Goal: Communication & Community: Answer question/provide support

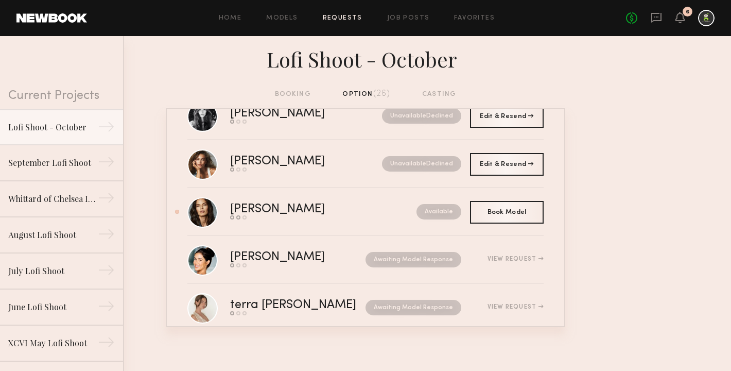
scroll to position [608, 0]
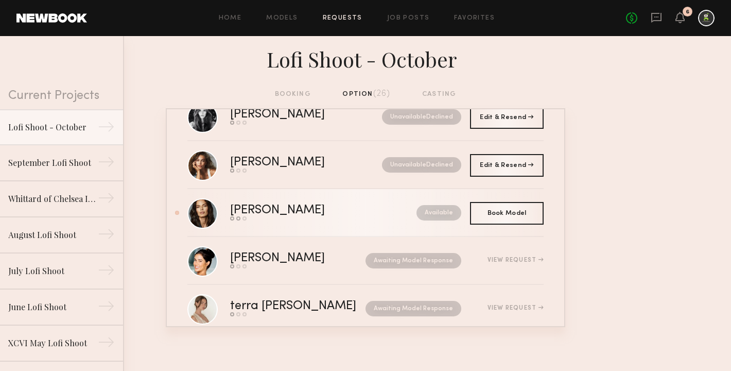
click at [307, 222] on link "Michaela V. Send request Model response Book model Available" at bounding box center [365, 213] width 356 height 48
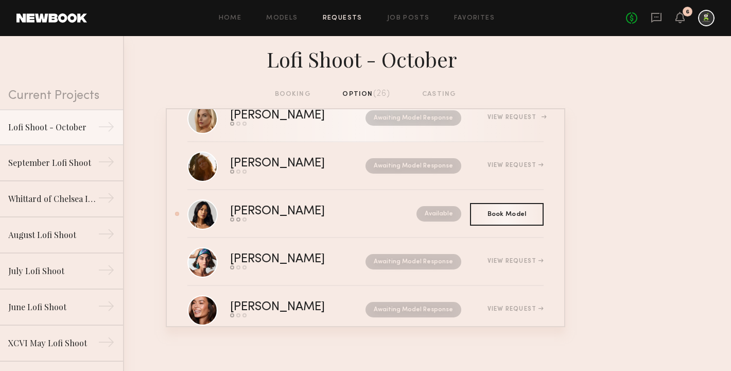
scroll to position [231, 0]
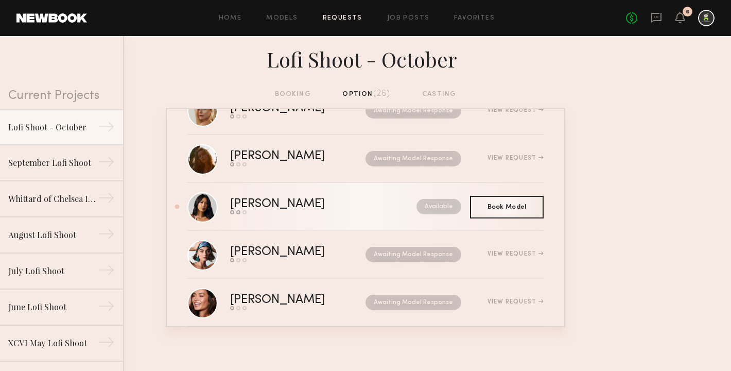
click at [253, 206] on div "Ericka B." at bounding box center [300, 204] width 141 height 12
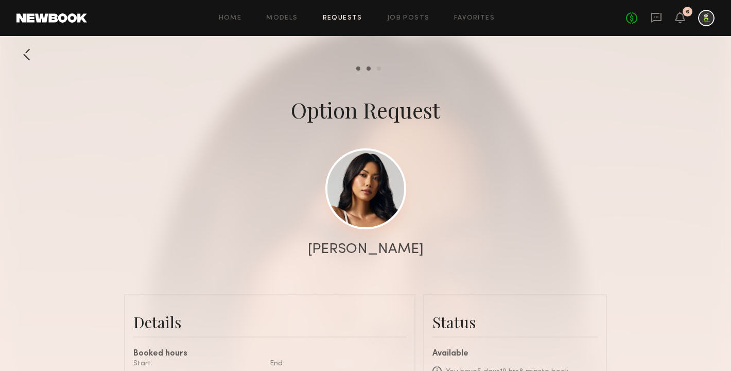
click at [372, 197] on link at bounding box center [365, 188] width 81 height 81
click at [355, 16] on link "Requests" at bounding box center [343, 18] width 40 height 7
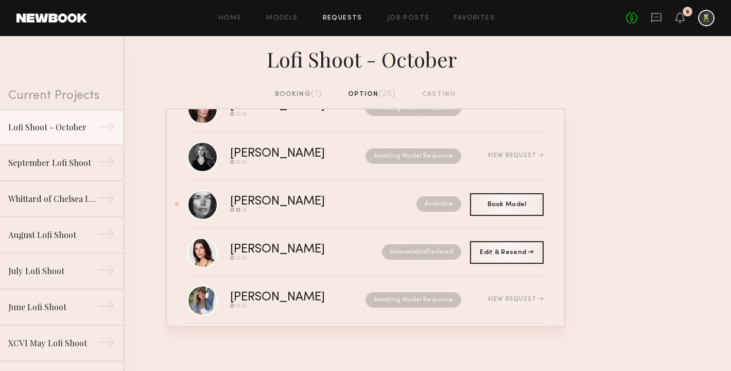
scroll to position [795, 0]
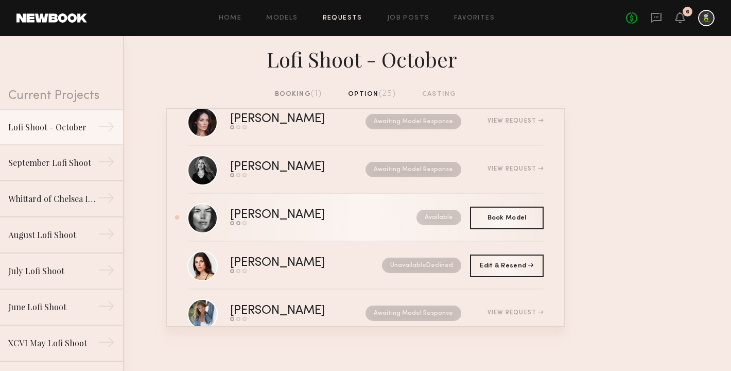
click at [309, 226] on link "Aarika W. Send request Model response Book model Available" at bounding box center [365, 218] width 356 height 48
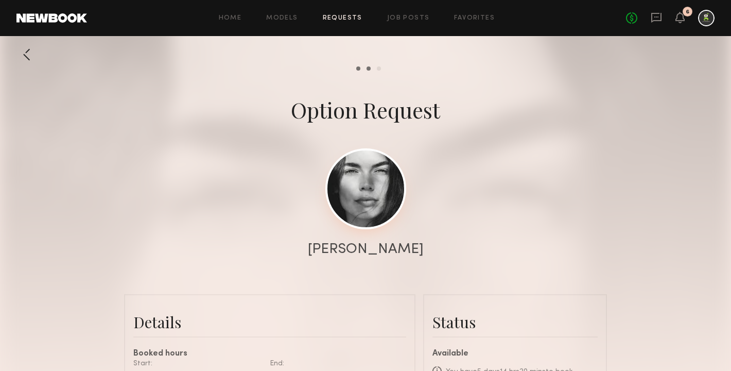
scroll to position [737, 0]
click at [348, 209] on link at bounding box center [365, 188] width 81 height 81
click at [338, 20] on link "Requests" at bounding box center [343, 18] width 40 height 7
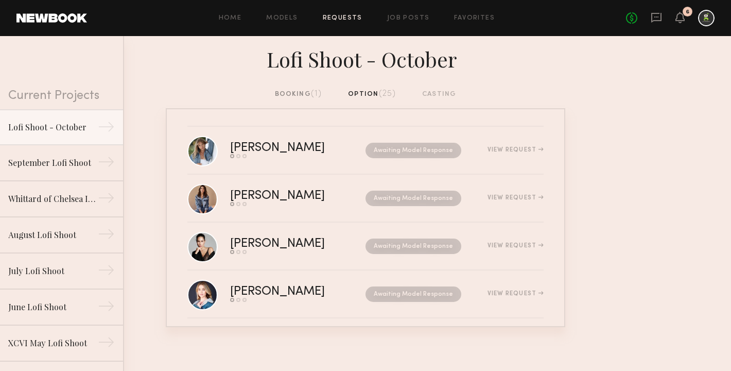
click at [307, 90] on div "booking (1)" at bounding box center [298, 94] width 47 height 11
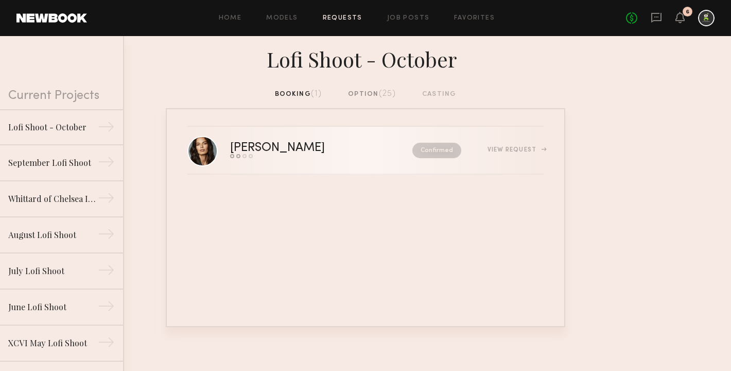
click at [284, 147] on div "Michaela V." at bounding box center [299, 148] width 138 height 12
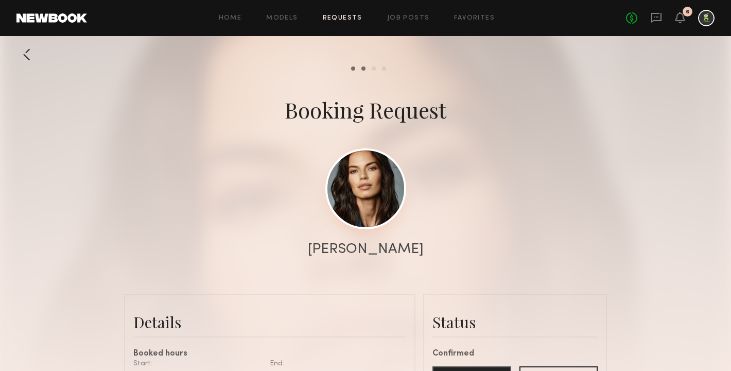
click at [368, 187] on link at bounding box center [365, 188] width 81 height 81
click at [30, 57] on div at bounding box center [26, 54] width 21 height 21
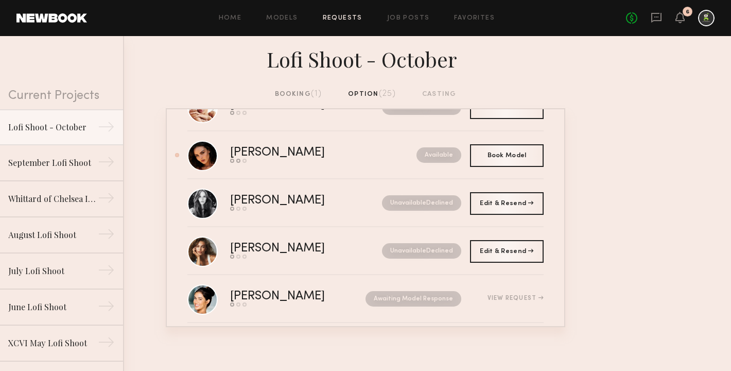
scroll to position [524, 0]
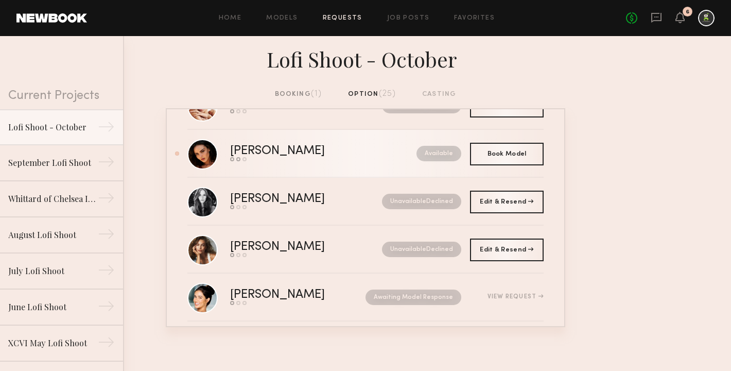
click at [331, 164] on link "Isabella A. Send request Model response Book model Available" at bounding box center [365, 154] width 356 height 48
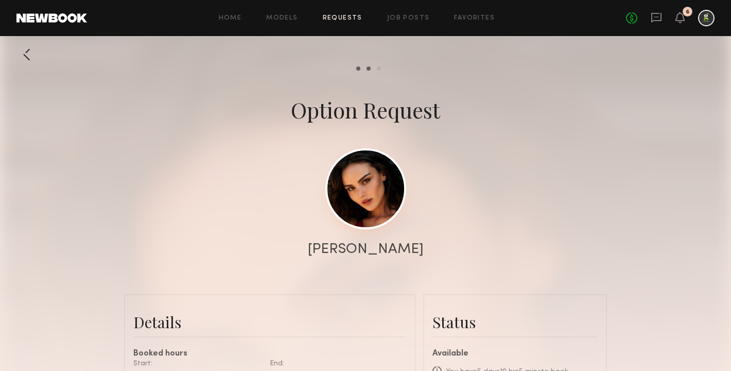
click at [370, 188] on link at bounding box center [365, 188] width 81 height 81
click at [354, 19] on link "Requests" at bounding box center [343, 18] width 40 height 7
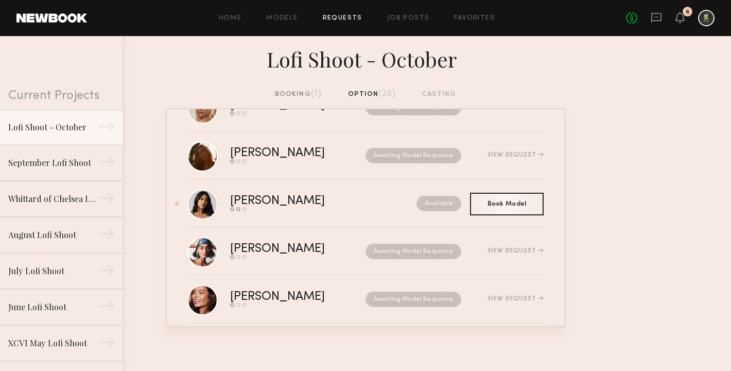
scroll to position [236, 0]
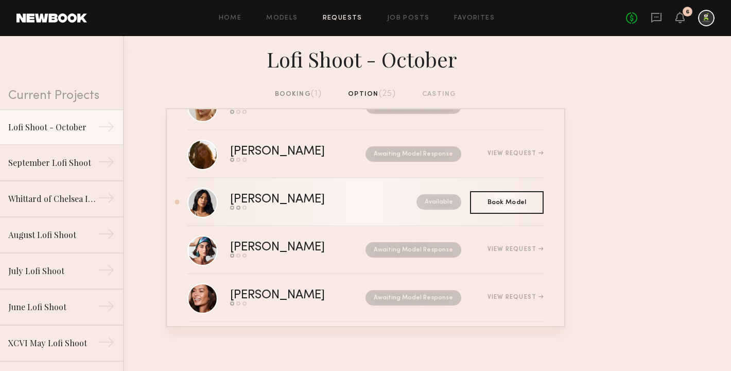
click at [311, 212] on link "Ericka B. Send request Model response Book model Available" at bounding box center [365, 202] width 356 height 48
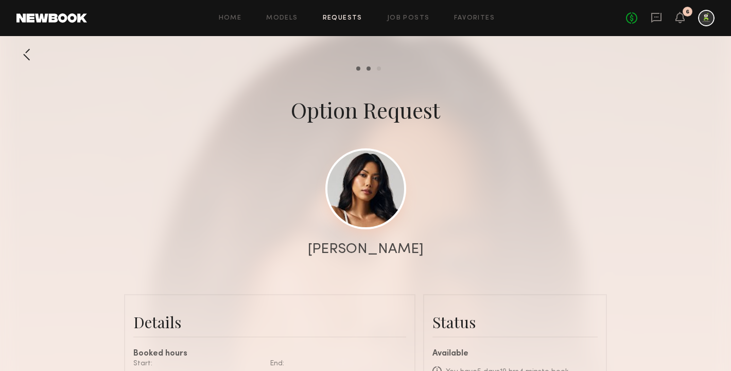
click at [358, 203] on link at bounding box center [365, 188] width 81 height 81
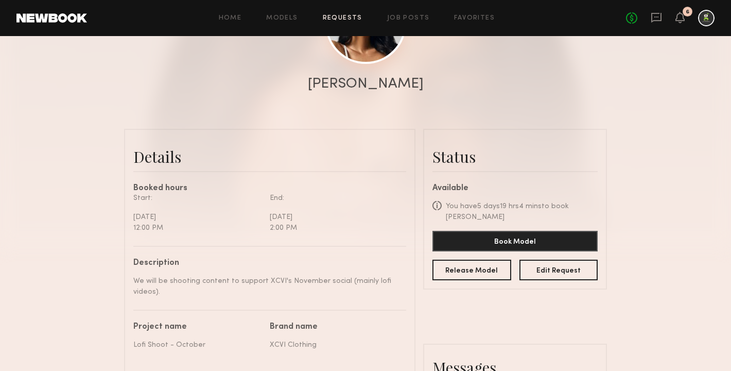
scroll to position [166, 0]
click at [567, 262] on button "Edit Request" at bounding box center [558, 268] width 79 height 21
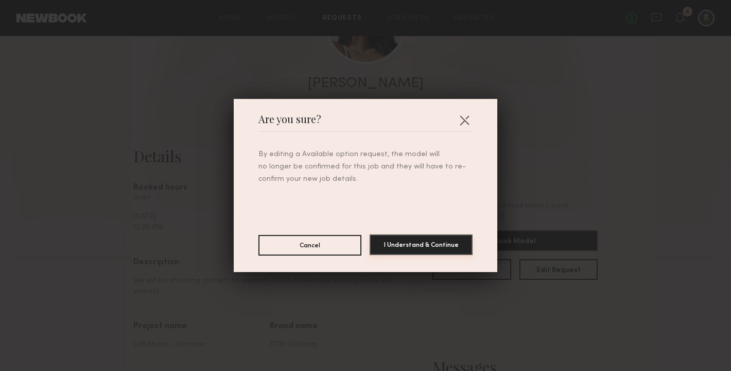
click at [437, 247] on button "I Understand & Continue" at bounding box center [421, 244] width 103 height 21
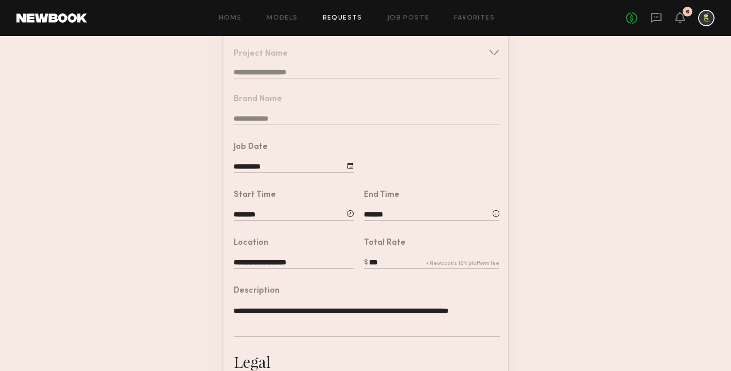
scroll to position [99, 0]
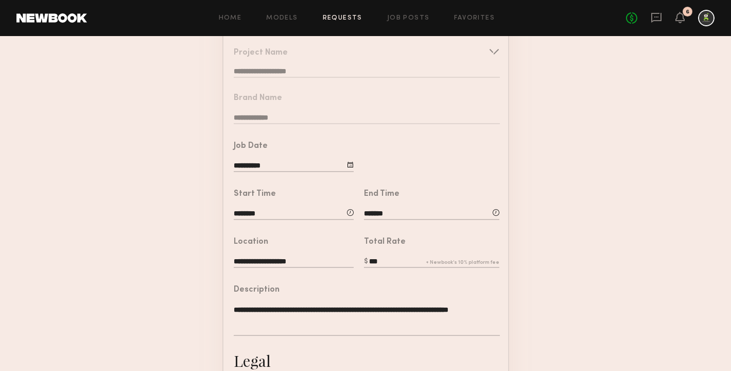
click at [242, 217] on input "********" at bounding box center [294, 214] width 120 height 11
click at [266, 271] on span at bounding box center [263, 273] width 11 height 11
type input "********"
type input "**"
click at [266, 271] on span at bounding box center [263, 273] width 11 height 11
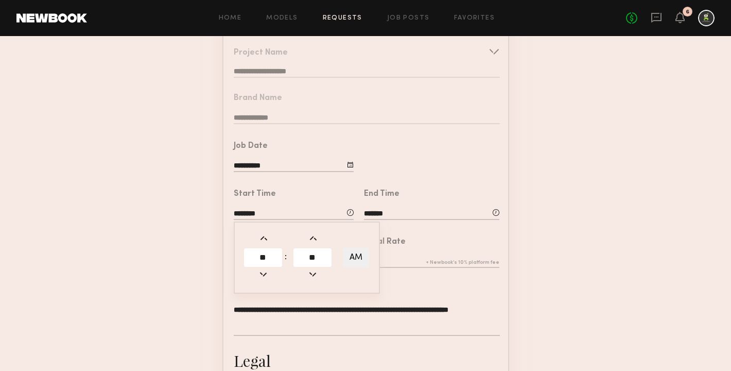
type input "********"
type input "**"
click at [182, 269] on form "**********" at bounding box center [365, 281] width 731 height 566
click at [371, 214] on input "*******" at bounding box center [431, 214] width 135 height 11
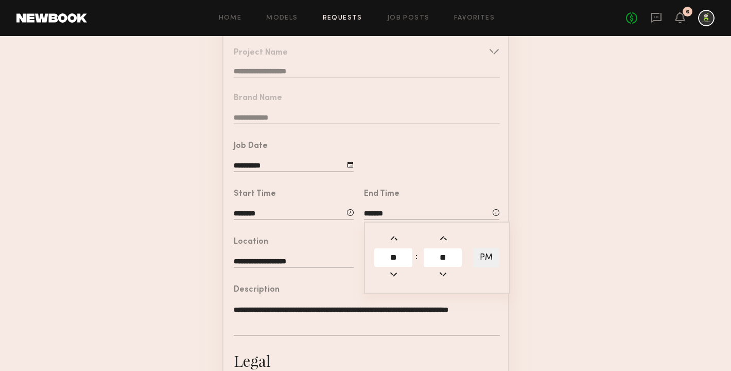
click at [392, 273] on span at bounding box center [393, 273] width 11 height 11
type input "*******"
type input "**"
click at [392, 273] on span at bounding box center [393, 273] width 11 height 11
type input "********"
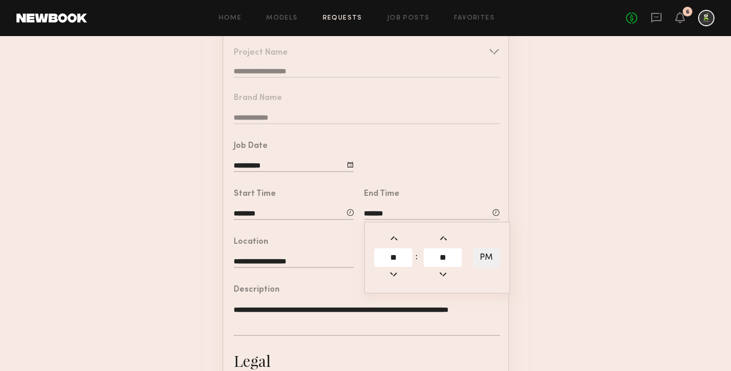
type input "**"
click at [557, 259] on form "**********" at bounding box center [365, 281] width 731 height 566
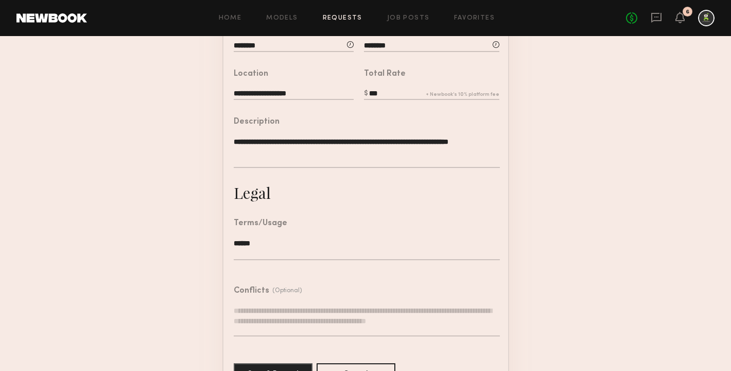
scroll to position [300, 0]
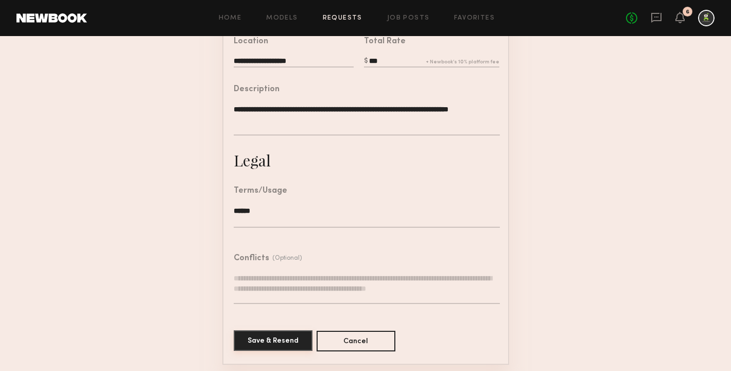
click at [263, 336] on button "Save & Resend" at bounding box center [273, 340] width 79 height 21
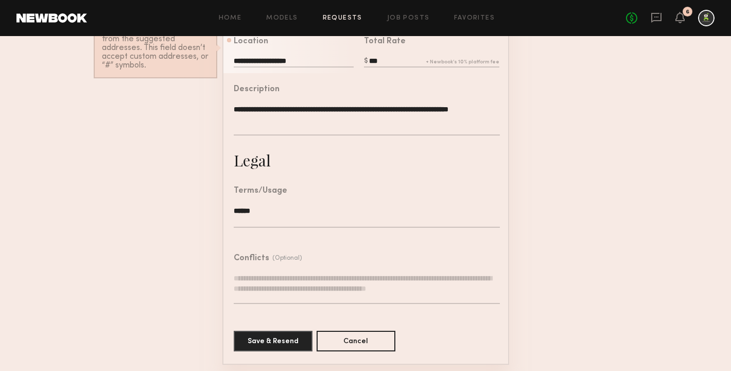
click at [289, 68] on div "**********" at bounding box center [294, 62] width 120 height 13
click at [285, 62] on input "**********" at bounding box center [294, 61] width 120 height 11
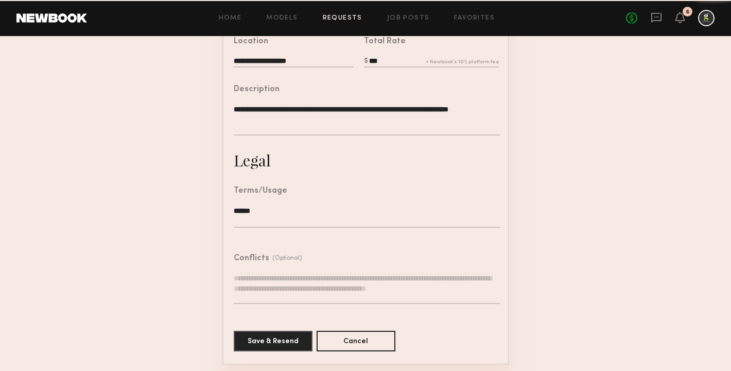
click at [302, 59] on input "**********" at bounding box center [294, 61] width 120 height 11
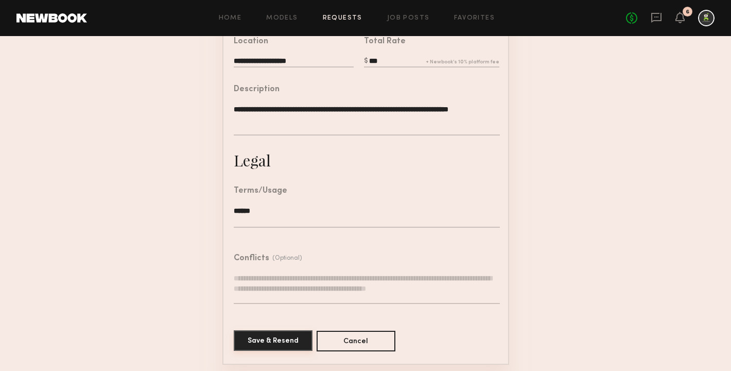
click at [266, 338] on button "Save & Resend" at bounding box center [273, 340] width 79 height 21
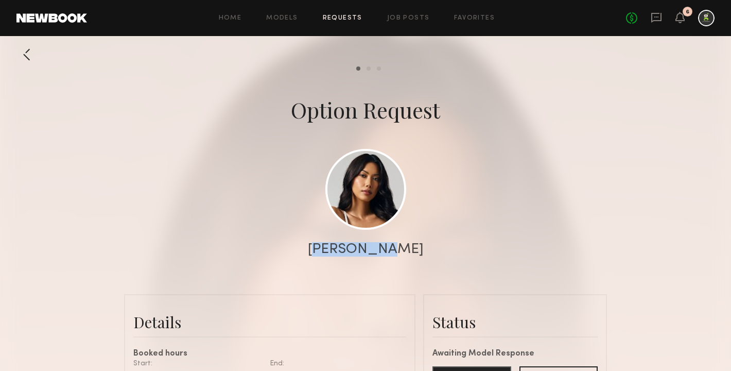
drag, startPoint x: 401, startPoint y: 248, endPoint x: 339, endPoint y: 248, distance: 62.3
click at [339, 248] on div "[PERSON_NAME]" at bounding box center [365, 249] width 731 height 14
copy div "[PERSON_NAME]"
click at [27, 56] on div at bounding box center [26, 54] width 21 height 21
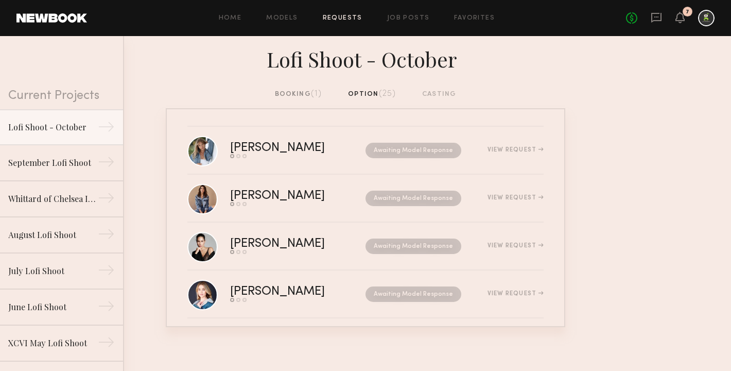
click at [362, 97] on div "booking (1) option (25) casting" at bounding box center [366, 94] width 182 height 11
click at [360, 91] on div "booking (1) option (25) casting" at bounding box center [366, 94] width 182 height 11
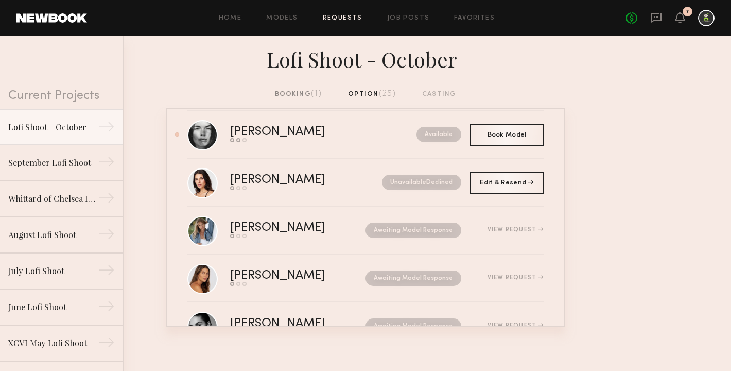
scroll to position [1014, 0]
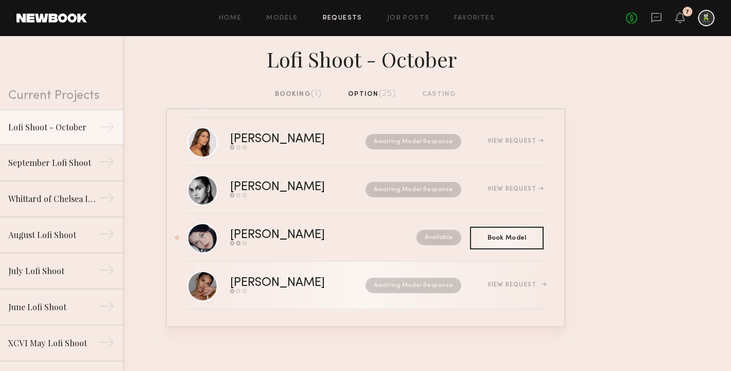
click at [317, 284] on div "Jesiree D." at bounding box center [287, 283] width 115 height 12
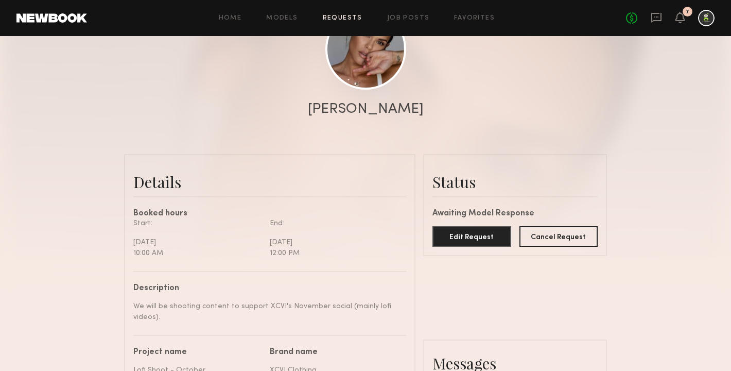
scroll to position [141, 0]
click at [557, 246] on common-button "Cancel Request" at bounding box center [558, 236] width 79 height 21
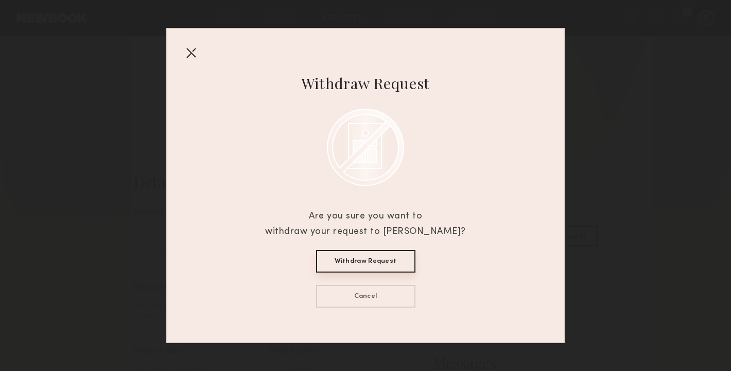
click at [367, 265] on button "Withdraw Request" at bounding box center [365, 261] width 99 height 23
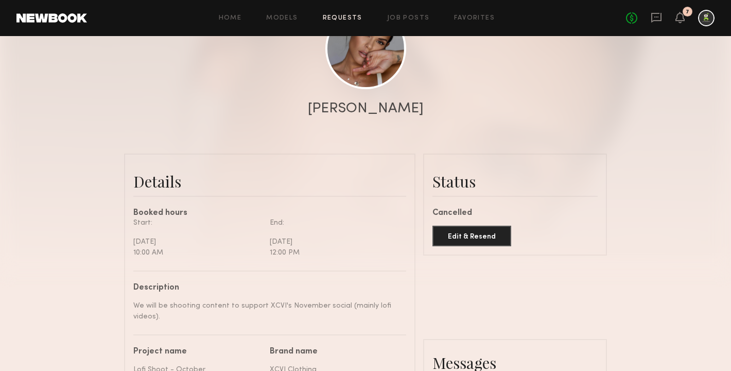
click at [340, 19] on link "Requests" at bounding box center [343, 18] width 40 height 7
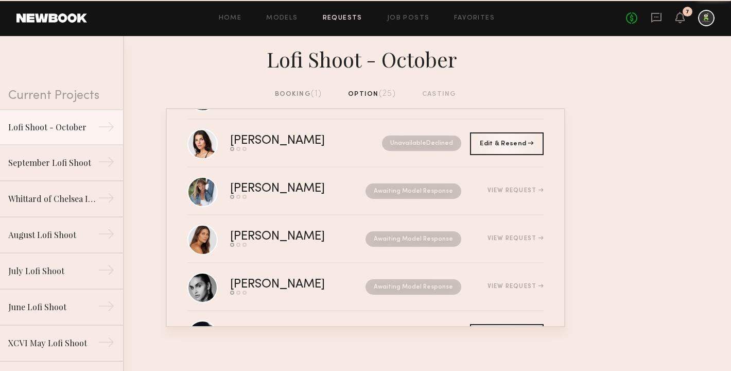
scroll to position [1014, 0]
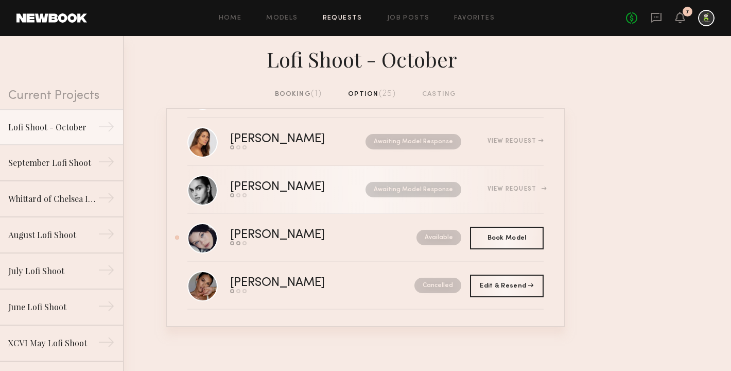
click at [345, 187] on div "Awaiting Model Response" at bounding box center [403, 189] width 116 height 15
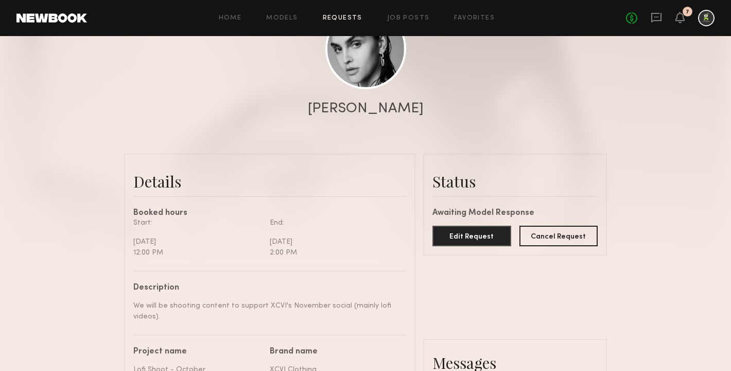
scroll to position [149, 0]
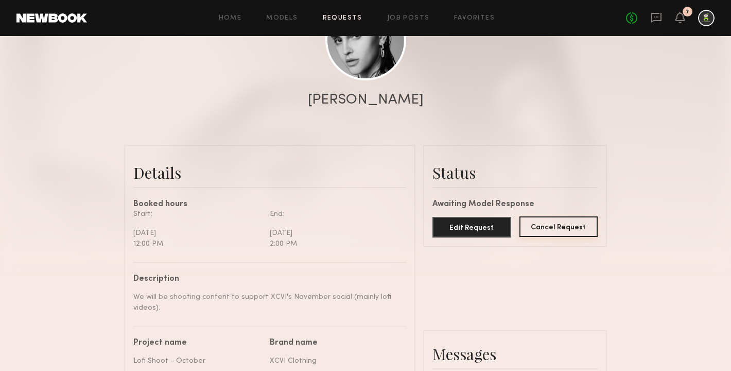
click at [557, 228] on button "Cancel Request" at bounding box center [558, 226] width 79 height 21
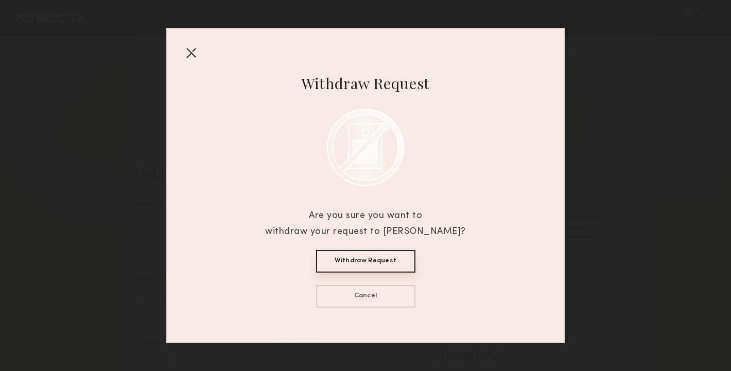
click at [374, 263] on button "Withdraw Request" at bounding box center [365, 261] width 99 height 23
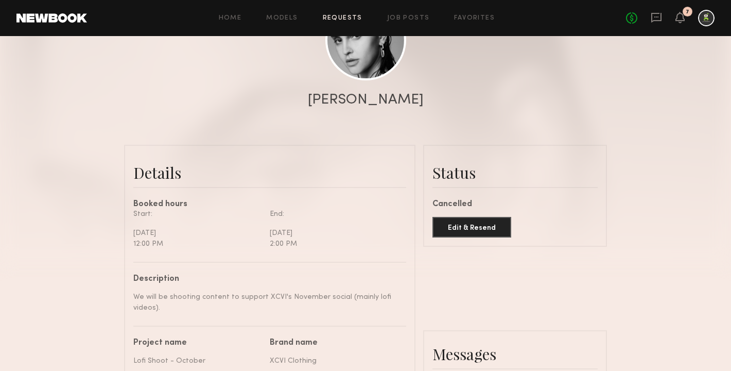
click at [336, 18] on link "Requests" at bounding box center [343, 18] width 40 height 7
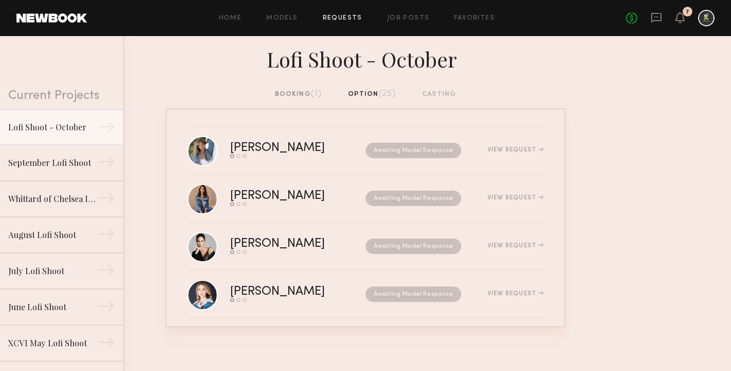
click at [365, 96] on div "booking (1) option (25) casting" at bounding box center [366, 94] width 182 height 11
click at [362, 93] on div "booking (1) option (25) casting" at bounding box center [366, 94] width 182 height 11
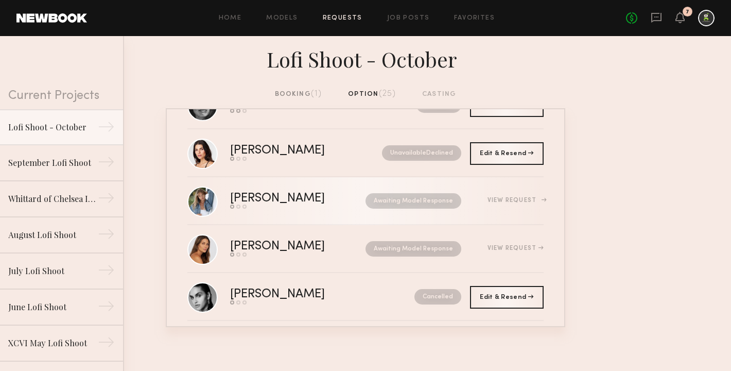
scroll to position [895, 0]
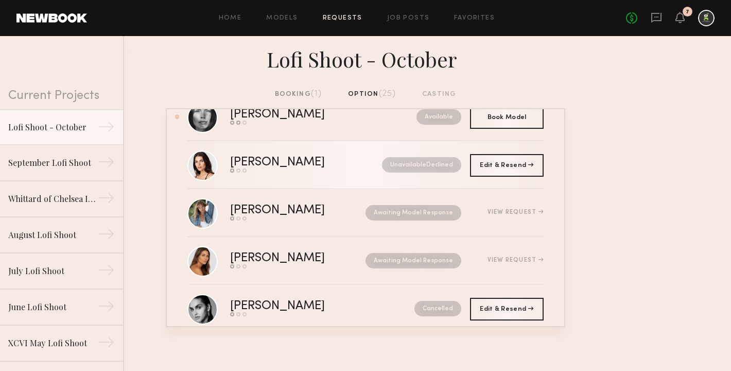
click at [330, 170] on div "Send request Model response Book model" at bounding box center [292, 170] width 124 height 4
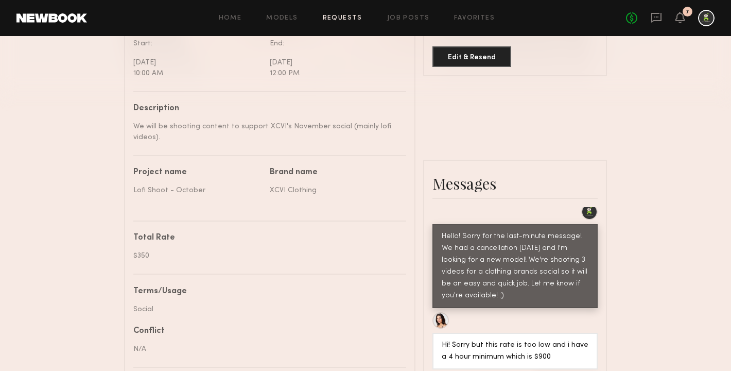
scroll to position [535, 0]
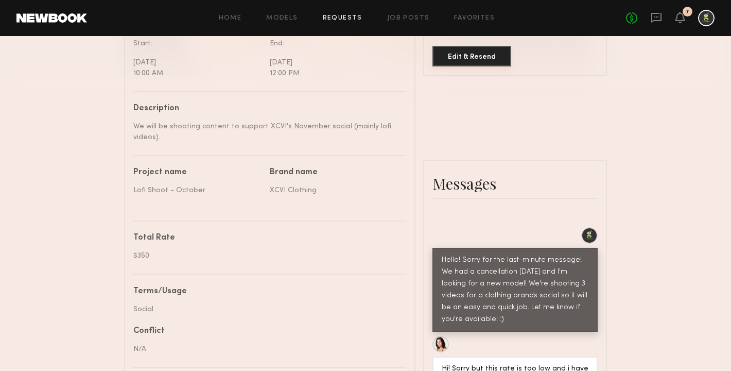
click at [459, 62] on button "Edit & Resend" at bounding box center [471, 56] width 79 height 21
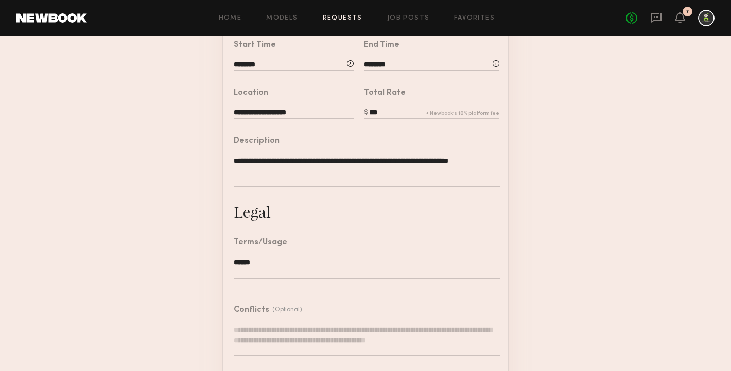
scroll to position [270, 0]
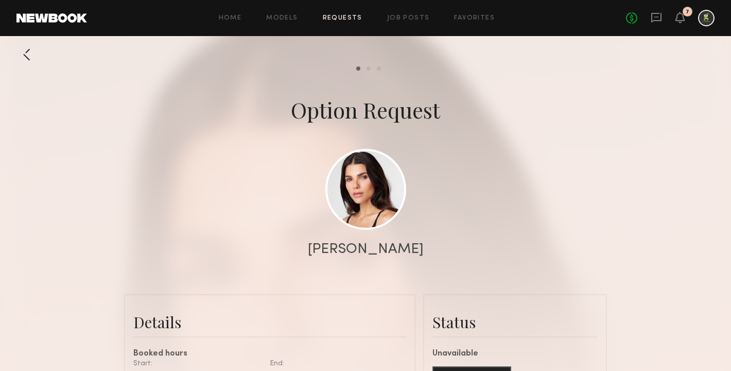
click at [22, 58] on div at bounding box center [26, 54] width 21 height 21
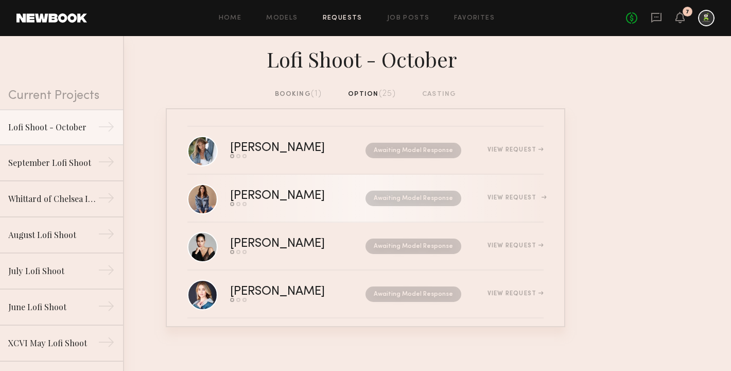
click at [522, 198] on div "View Request" at bounding box center [516, 198] width 56 height 6
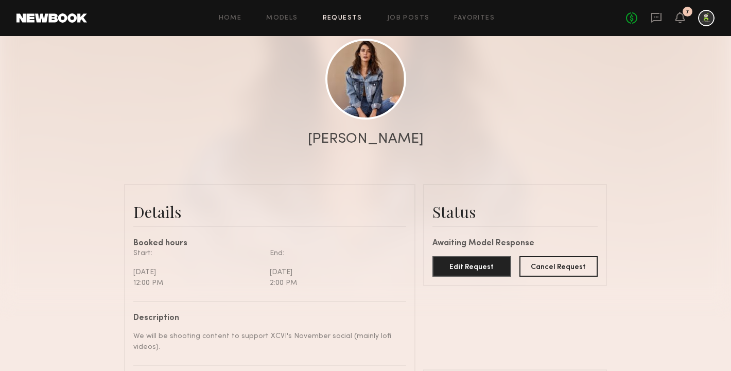
scroll to position [112, 0]
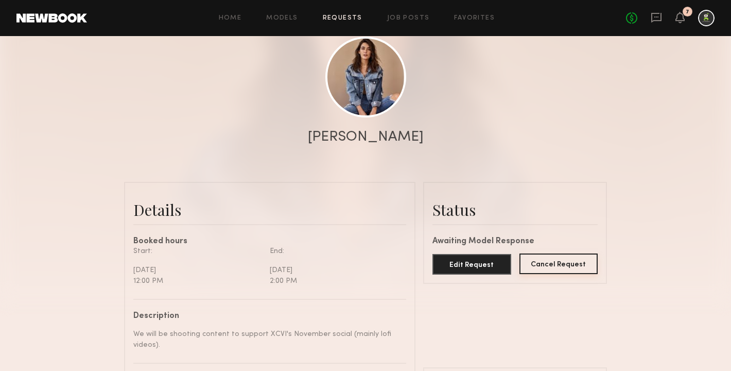
click at [563, 261] on button "Cancel Request" at bounding box center [558, 263] width 79 height 21
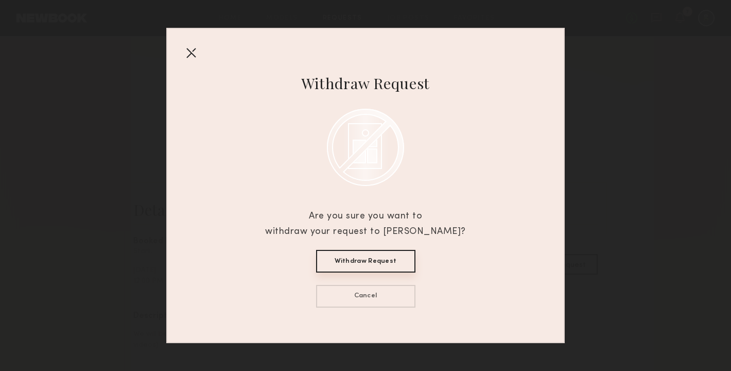
click at [388, 257] on button "Withdraw Request" at bounding box center [365, 261] width 99 height 23
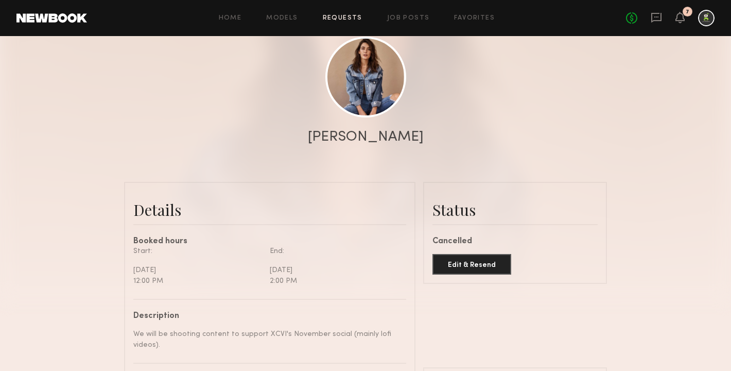
click at [347, 20] on link "Requests" at bounding box center [343, 18] width 40 height 7
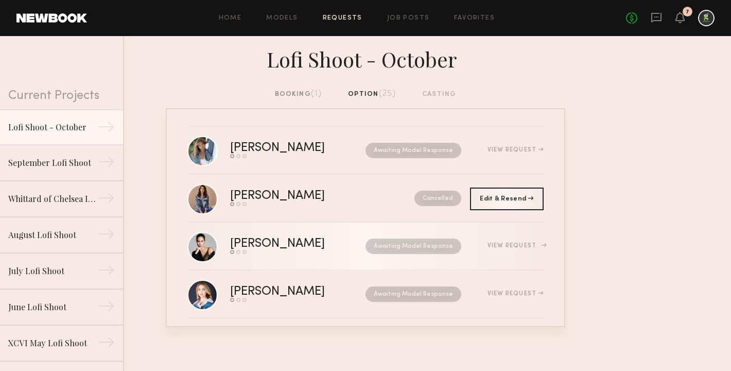
click at [522, 248] on div "View Request" at bounding box center [516, 245] width 56 height 6
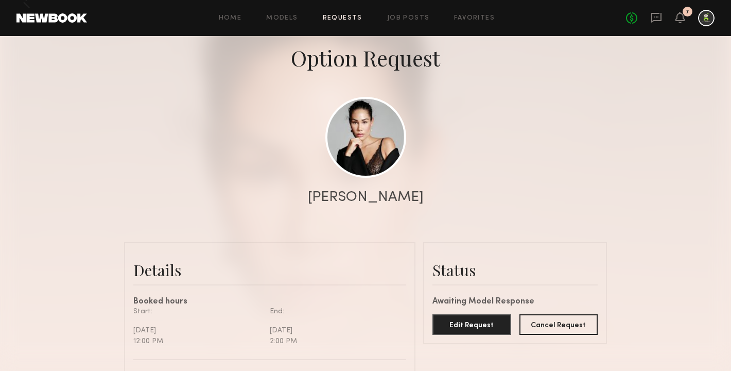
scroll to position [53, 0]
click at [557, 323] on button "Cancel Request" at bounding box center [558, 323] width 79 height 21
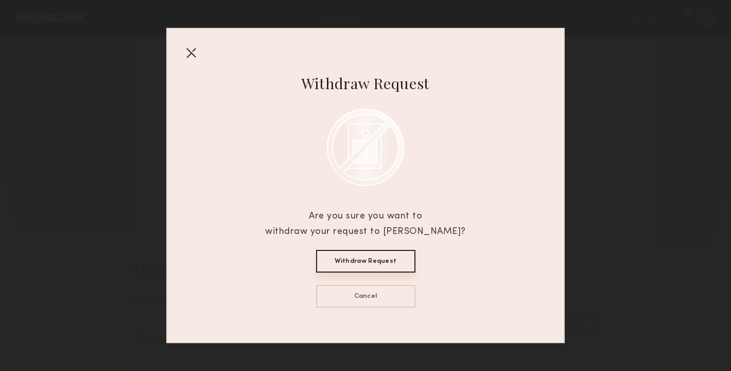
click at [385, 259] on button "Withdraw Request" at bounding box center [365, 261] width 99 height 23
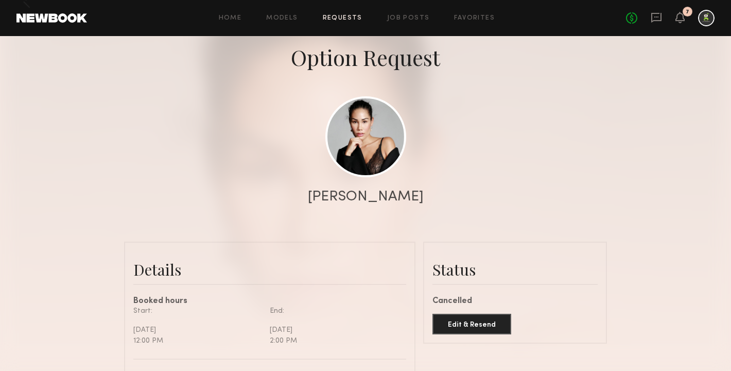
click at [344, 21] on link "Requests" at bounding box center [343, 18] width 40 height 7
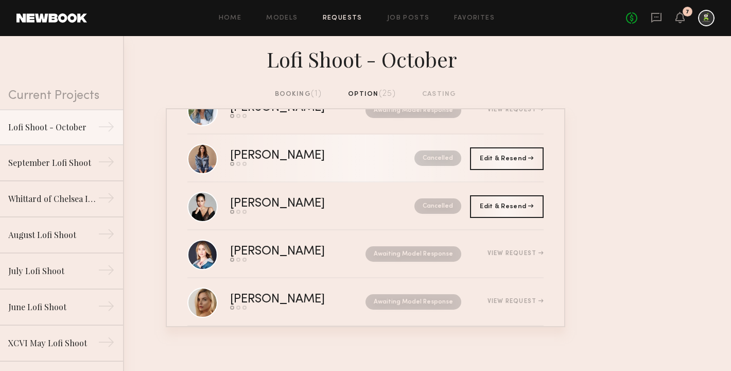
scroll to position [47, 0]
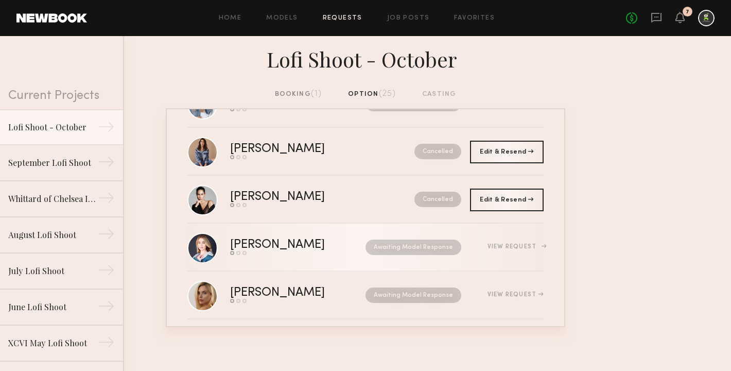
click at [349, 251] on div "Awaiting Model Response" at bounding box center [403, 246] width 116 height 15
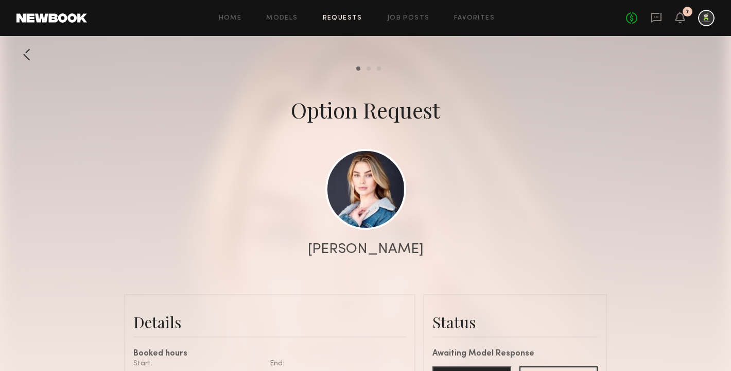
click at [342, 21] on link "Requests" at bounding box center [343, 18] width 40 height 7
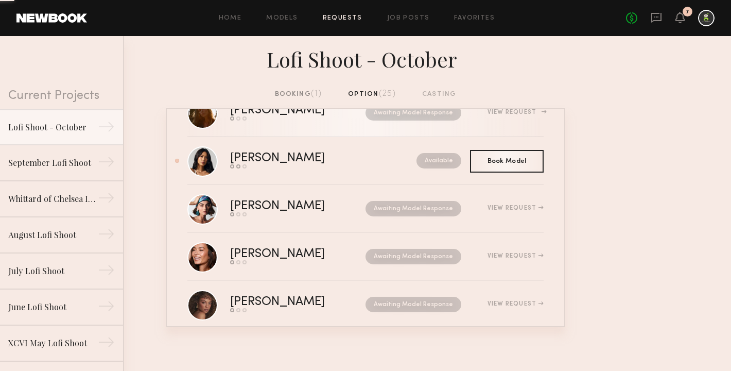
scroll to position [278, 0]
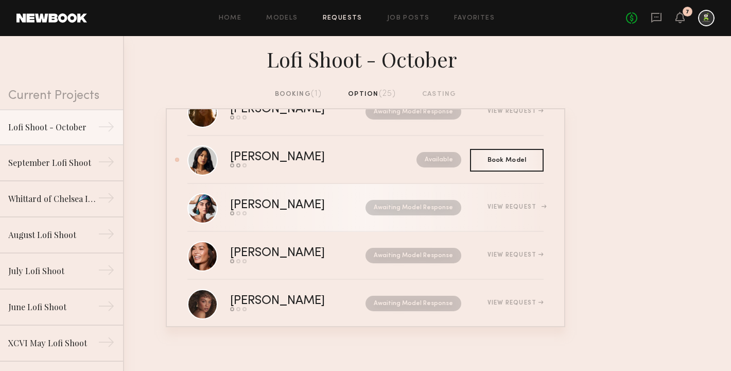
click at [328, 220] on link "Moe S. Send request Model response Book model Awaiting Model Response View Requ…" at bounding box center [365, 208] width 356 height 48
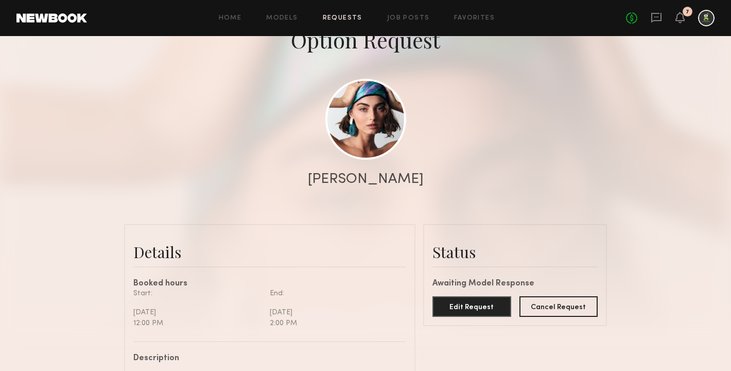
scroll to position [72, 0]
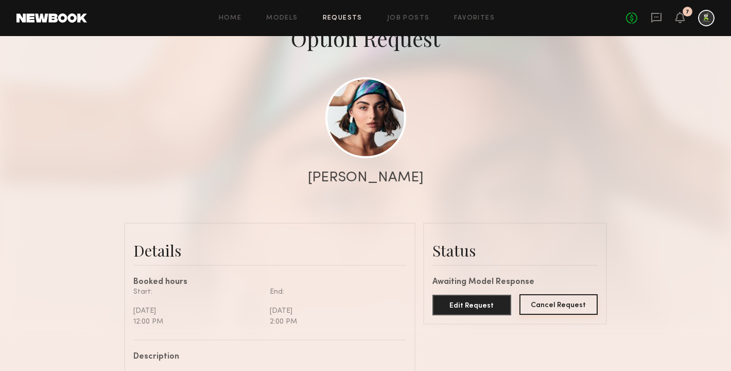
click at [545, 303] on button "Cancel Request" at bounding box center [558, 304] width 79 height 21
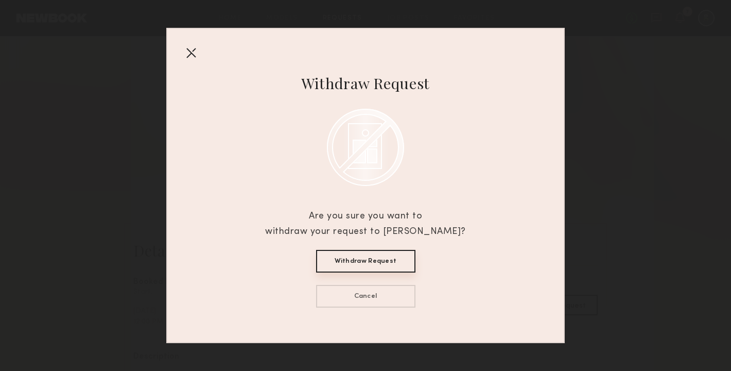
click at [360, 261] on button "Withdraw Request" at bounding box center [365, 261] width 99 height 23
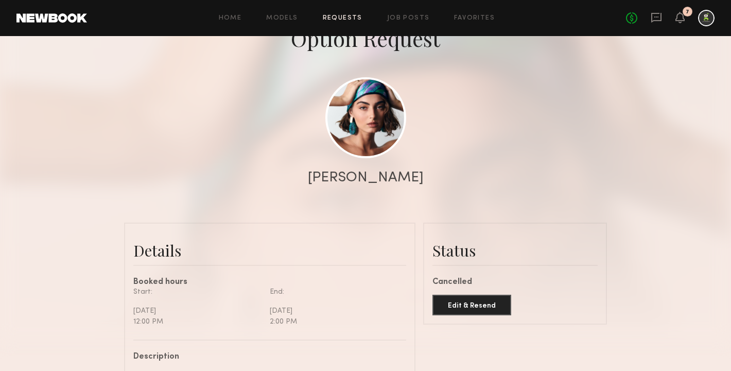
click at [345, 21] on div "Home Models Requests Job Posts Favorites Sign Out No fees up to $5,000 7" at bounding box center [401, 18] width 628 height 16
click at [344, 18] on link "Requests" at bounding box center [343, 18] width 40 height 7
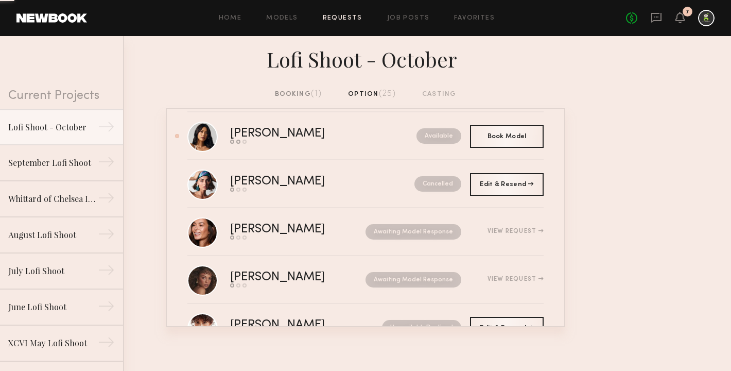
scroll to position [303, 0]
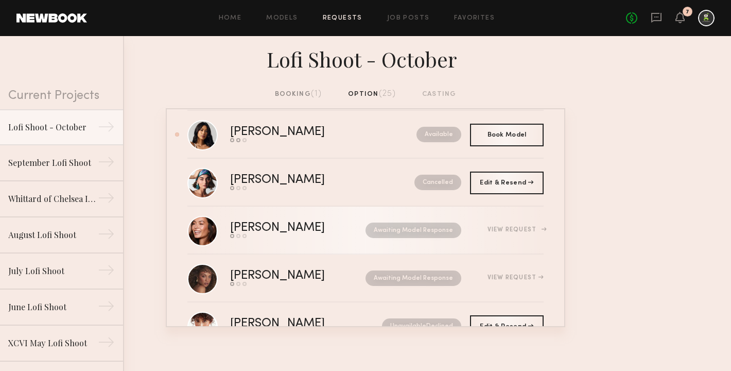
click at [345, 233] on div "Awaiting Model Response" at bounding box center [403, 229] width 116 height 15
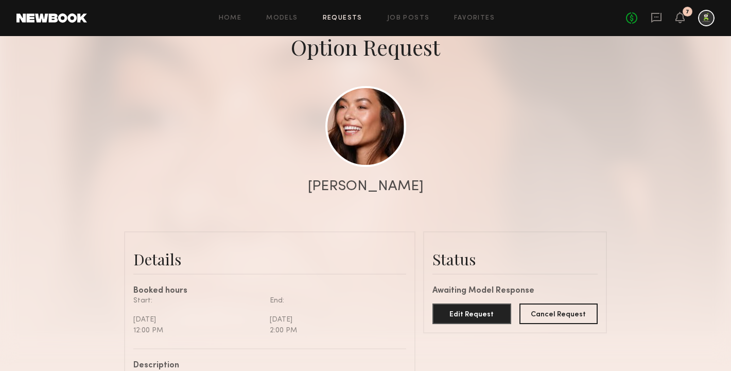
scroll to position [64, 0]
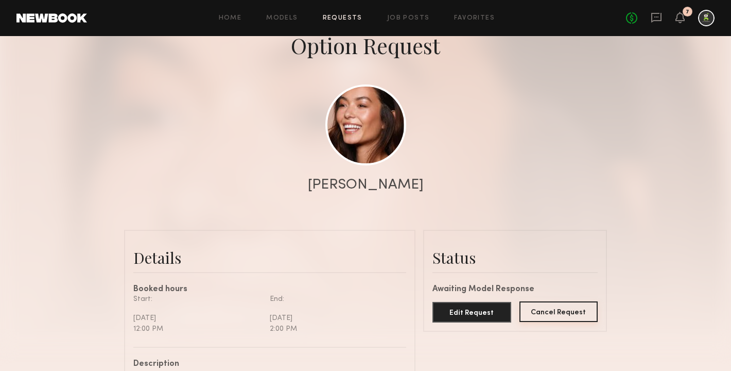
click at [559, 320] on button "Cancel Request" at bounding box center [558, 311] width 79 height 21
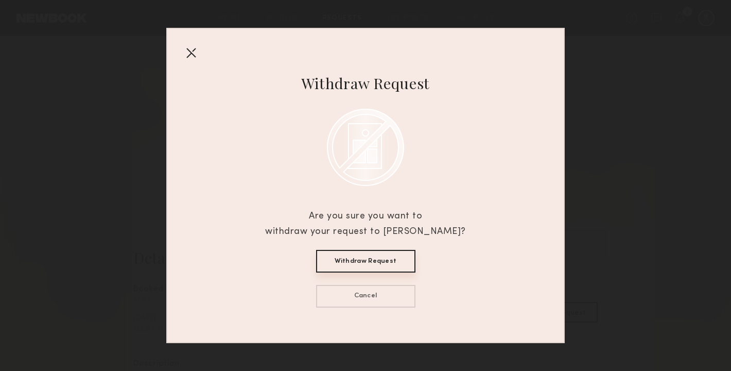
click at [385, 265] on button "Withdraw Request" at bounding box center [365, 261] width 99 height 23
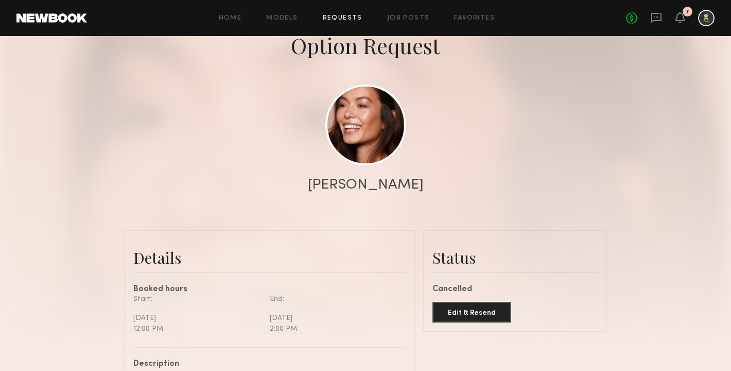
click at [339, 19] on link "Requests" at bounding box center [343, 18] width 40 height 7
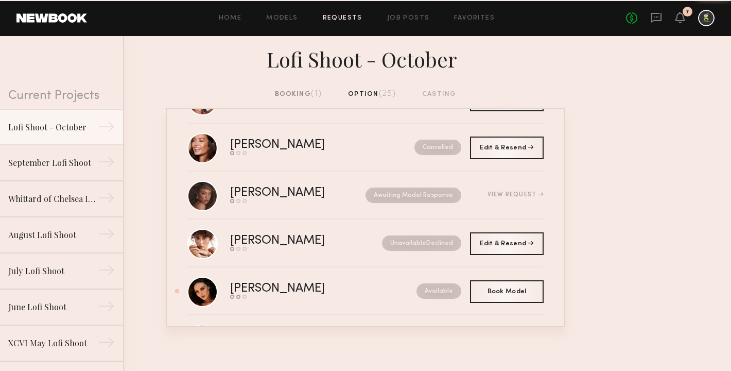
scroll to position [387, 0]
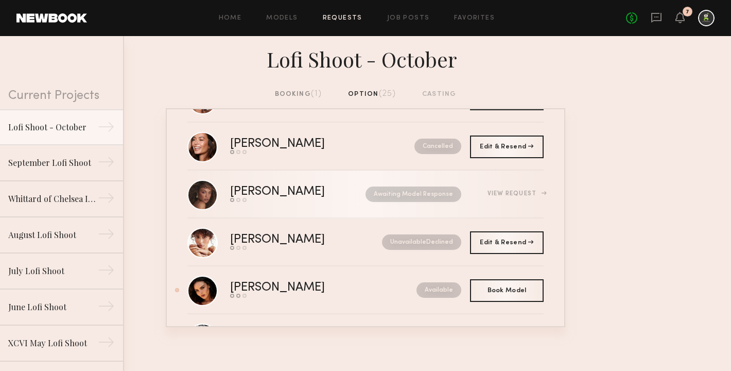
click at [323, 199] on div "Send request Model response Book model" at bounding box center [287, 200] width 115 height 4
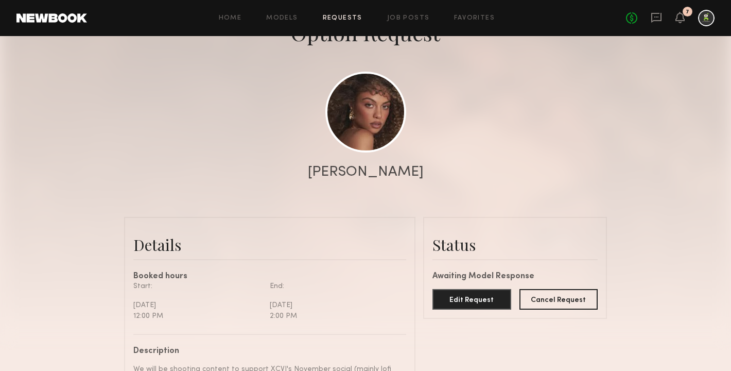
scroll to position [80, 0]
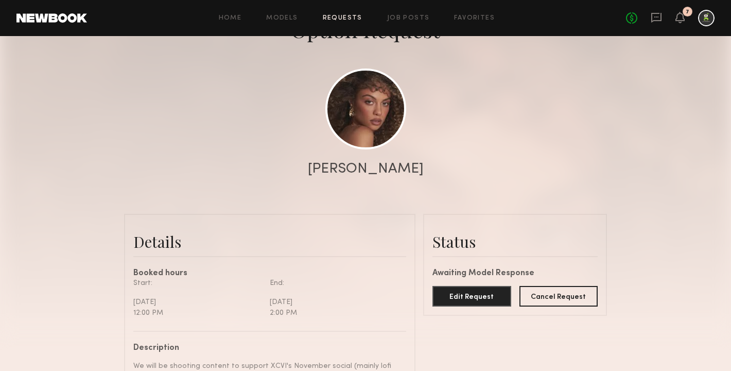
click at [341, 15] on link "Requests" at bounding box center [343, 18] width 40 height 7
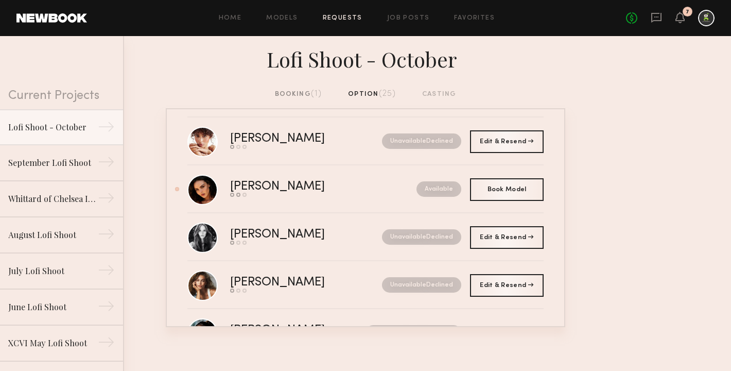
scroll to position [489, 0]
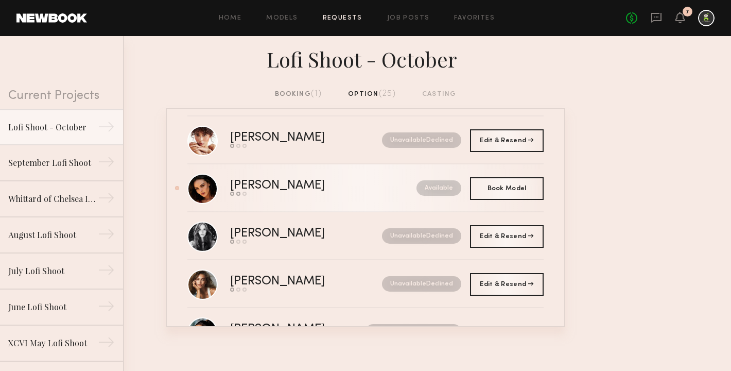
click at [370, 201] on link "Isabella A. Send request Model response Book model Available" at bounding box center [365, 188] width 356 height 48
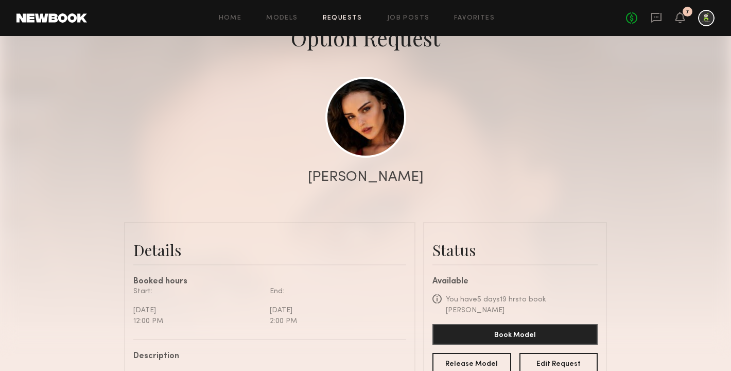
scroll to position [74, 0]
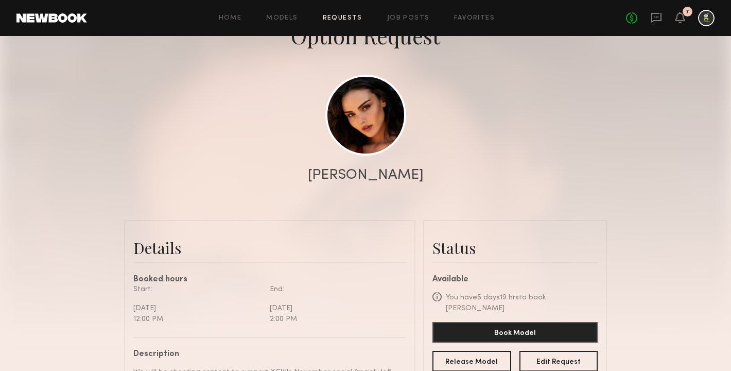
click at [336, 18] on link "Requests" at bounding box center [343, 18] width 40 height 7
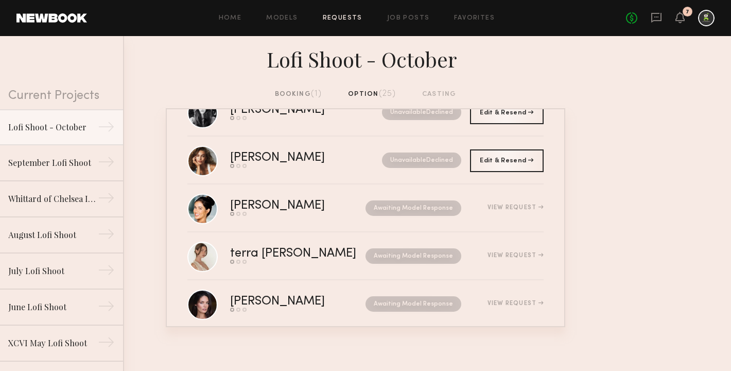
scroll to position [616, 0]
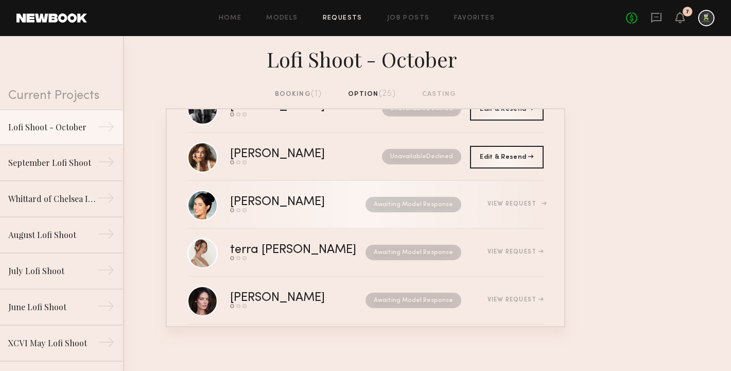
click at [345, 203] on div "Awaiting Model Response" at bounding box center [403, 204] width 116 height 15
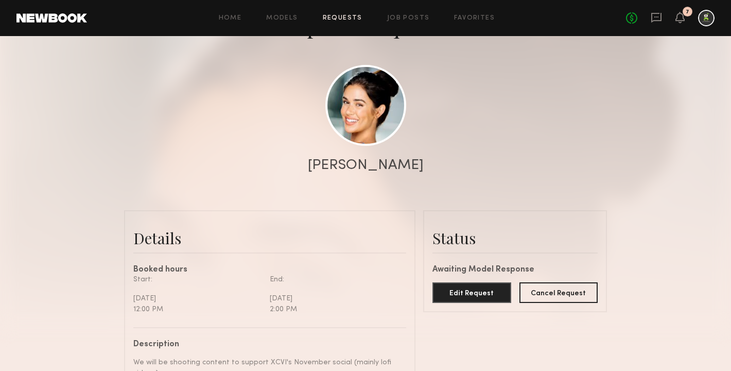
scroll to position [86, 0]
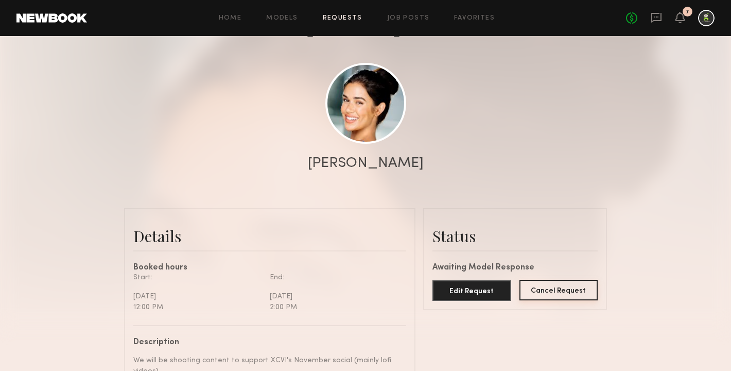
click at [545, 285] on button "Cancel Request" at bounding box center [558, 290] width 79 height 21
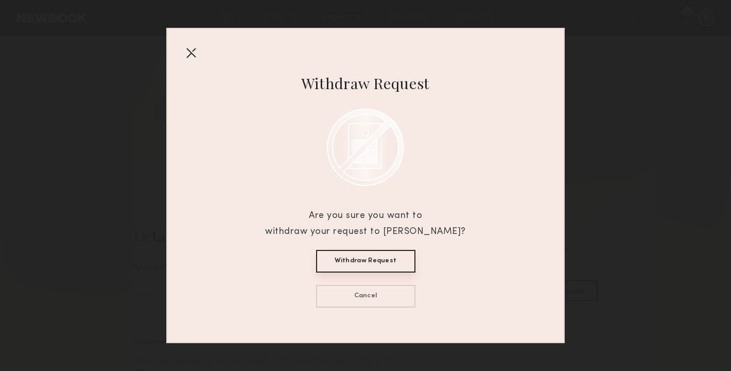
click at [375, 260] on button "Withdraw Request" at bounding box center [365, 261] width 99 height 23
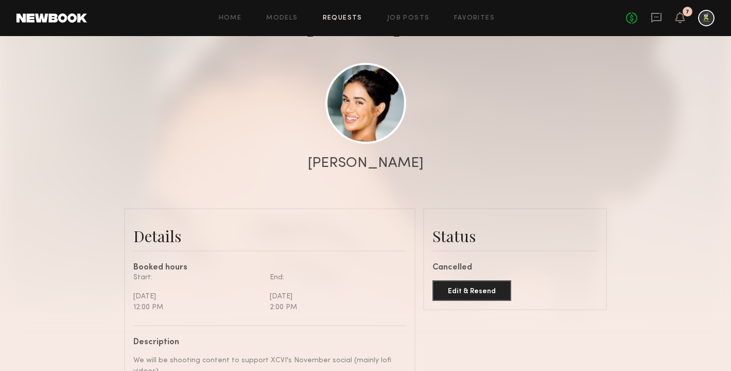
click at [341, 23] on div "Home Models Requests Job Posts Favorites Sign Out No fees up to $5,000 7" at bounding box center [401, 18] width 628 height 16
click at [341, 19] on link "Requests" at bounding box center [343, 18] width 40 height 7
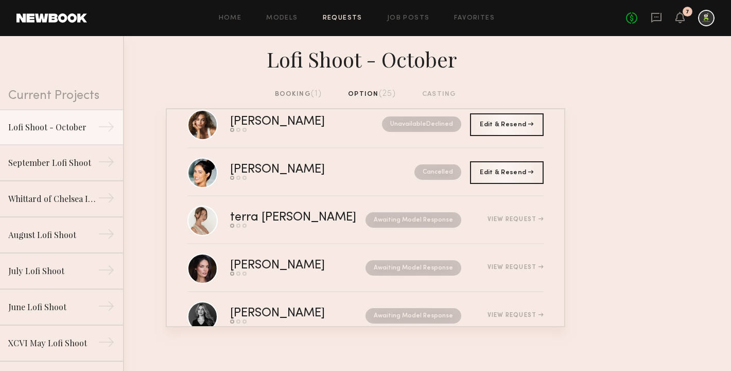
scroll to position [648, 0]
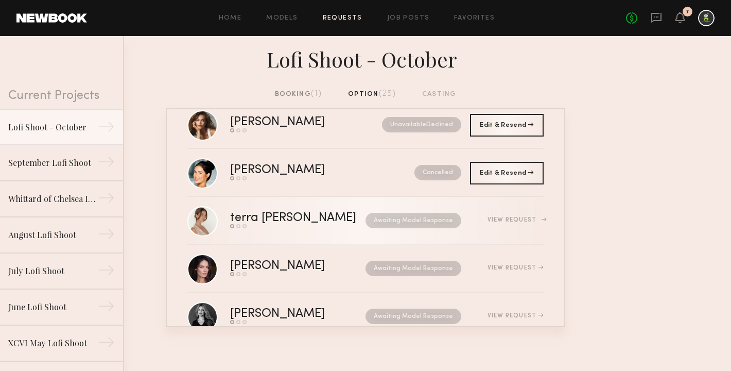
click at [361, 228] on div "Awaiting Model Response" at bounding box center [411, 220] width 100 height 15
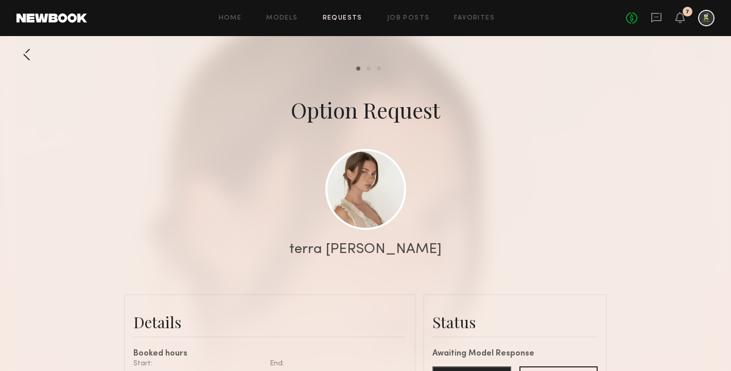
scroll to position [339, 0]
click at [30, 54] on div at bounding box center [26, 54] width 21 height 21
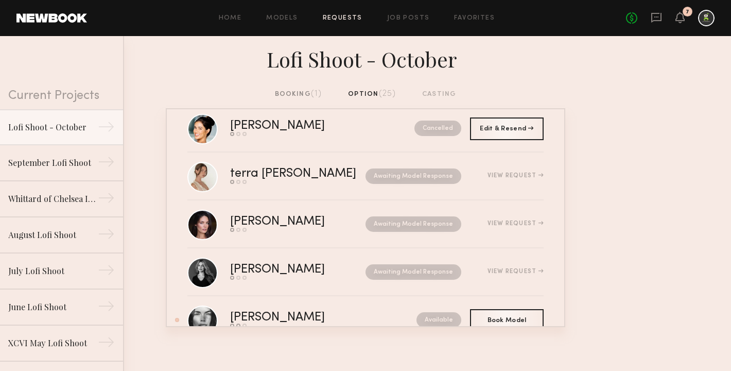
scroll to position [694, 0]
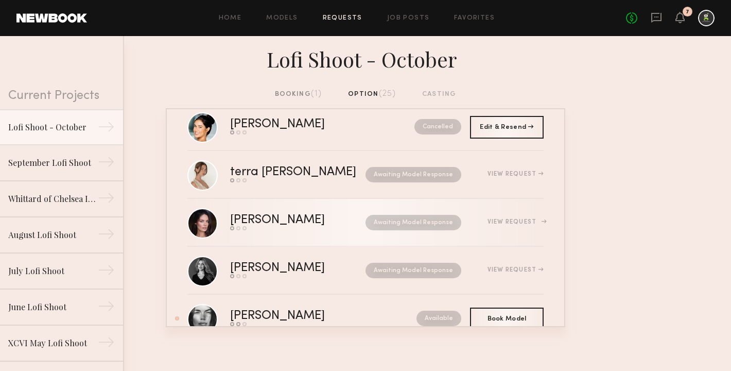
click at [345, 224] on div "Awaiting Model Response" at bounding box center [403, 222] width 116 height 15
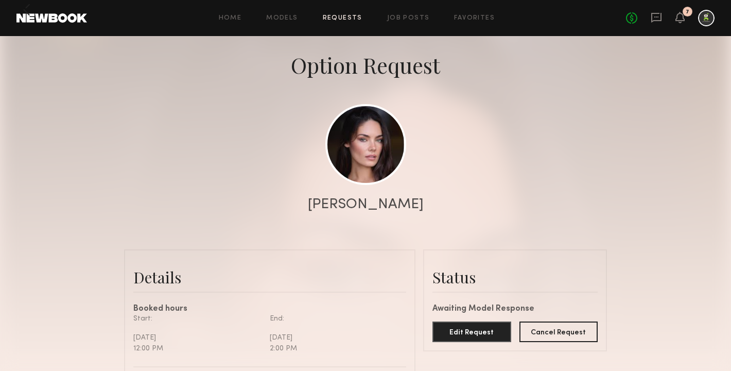
scroll to position [46, 0]
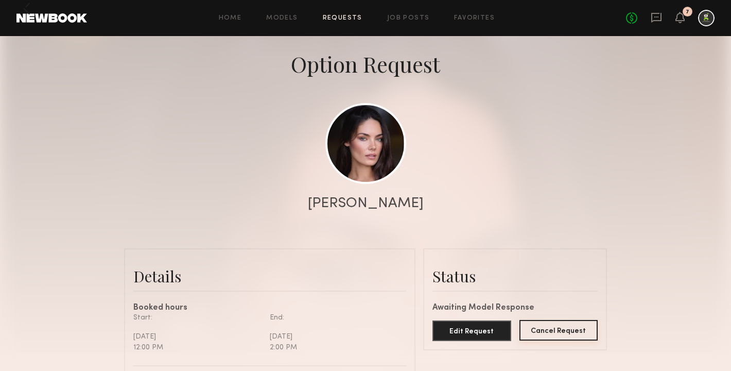
click at [565, 320] on button "Cancel Request" at bounding box center [558, 330] width 79 height 21
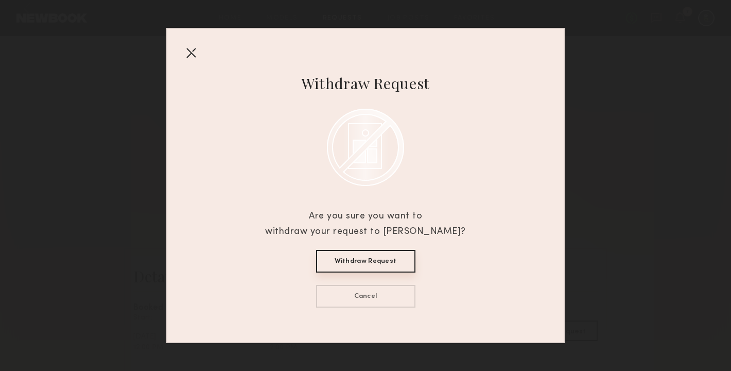
click at [363, 266] on button "Withdraw Request" at bounding box center [365, 261] width 99 height 23
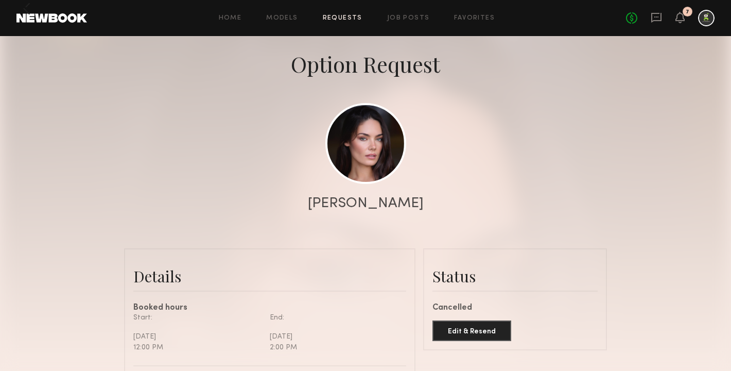
click at [350, 19] on link "Requests" at bounding box center [343, 18] width 40 height 7
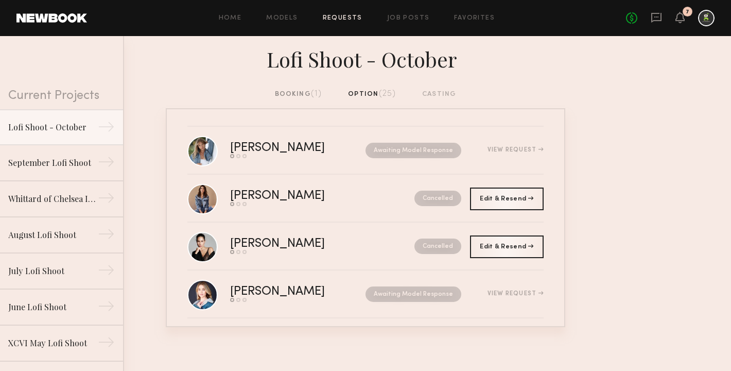
click at [365, 95] on div "booking (1) option (25) casting" at bounding box center [366, 94] width 182 height 11
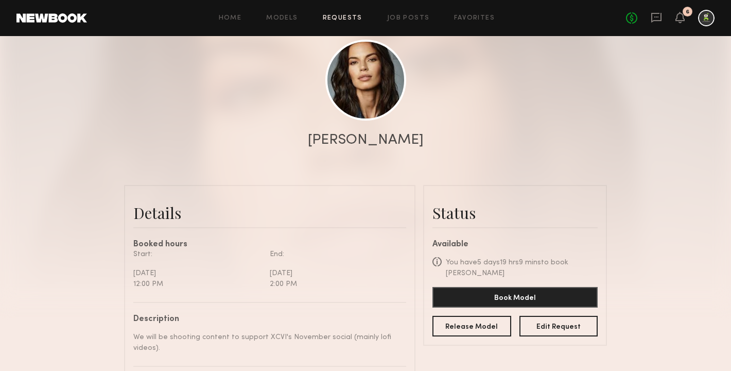
scroll to position [113, 0]
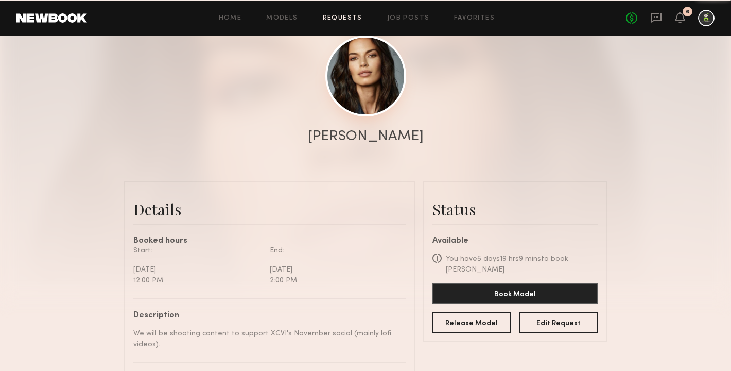
click at [358, 96] on link at bounding box center [365, 76] width 81 height 81
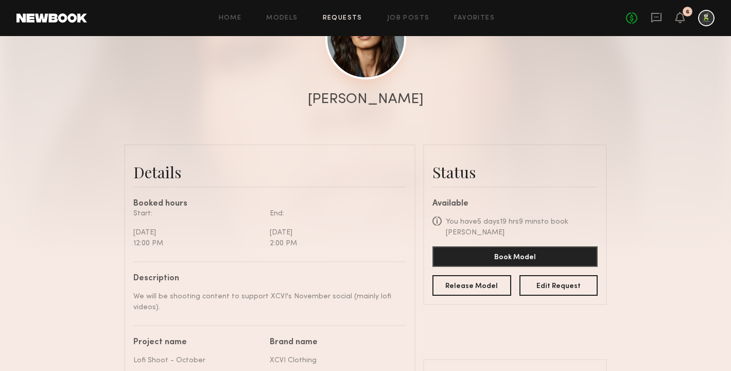
scroll to position [151, 0]
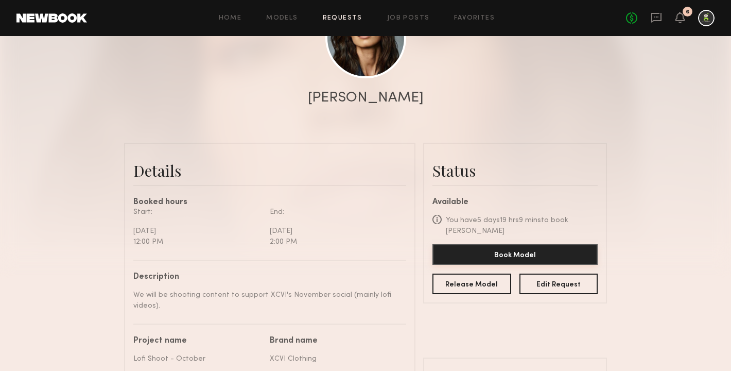
click at [527, 257] on button "Book Model" at bounding box center [514, 254] width 165 height 21
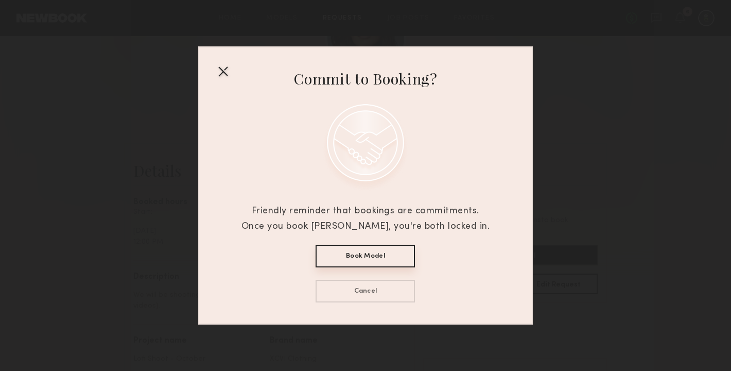
click at [360, 253] on button "Book Model" at bounding box center [365, 256] width 99 height 23
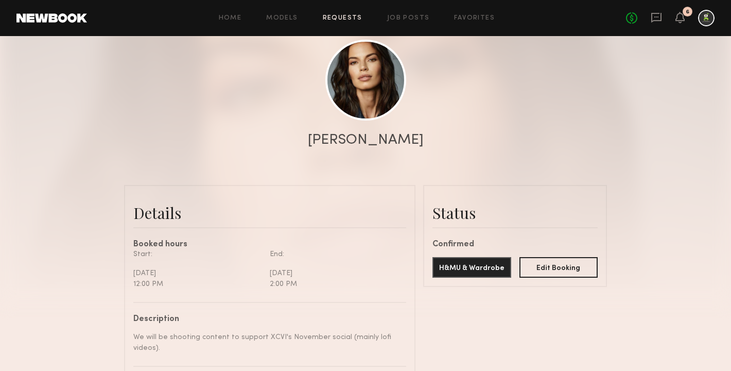
scroll to position [106, 0]
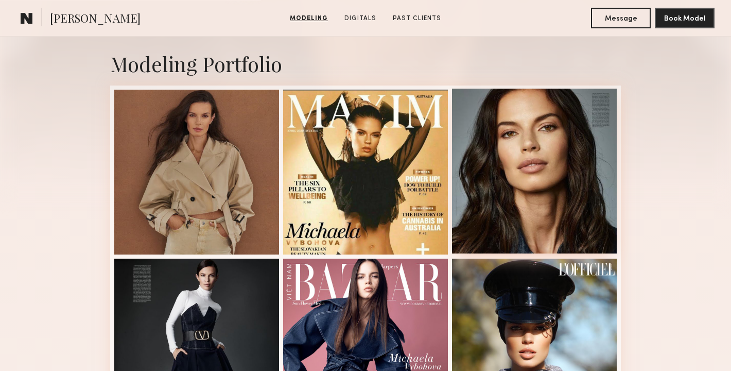
scroll to position [216, 0]
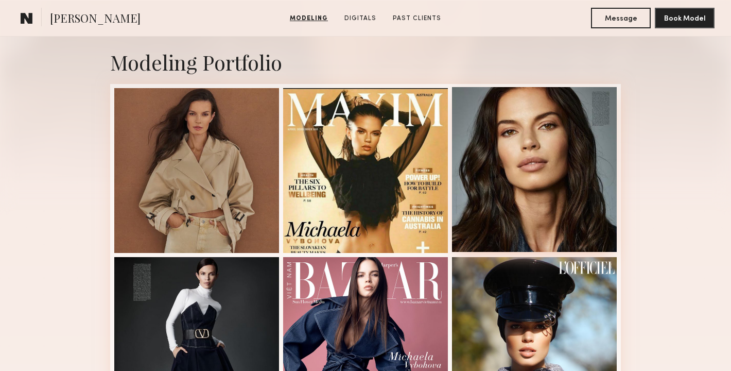
click at [551, 236] on div at bounding box center [534, 169] width 165 height 165
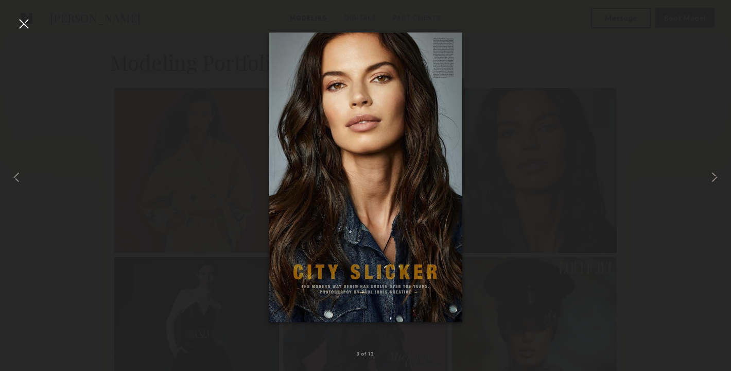
click at [234, 164] on div at bounding box center [365, 176] width 731 height 321
click at [225, 169] on div at bounding box center [365, 176] width 731 height 321
click at [22, 20] on div at bounding box center [23, 23] width 16 height 16
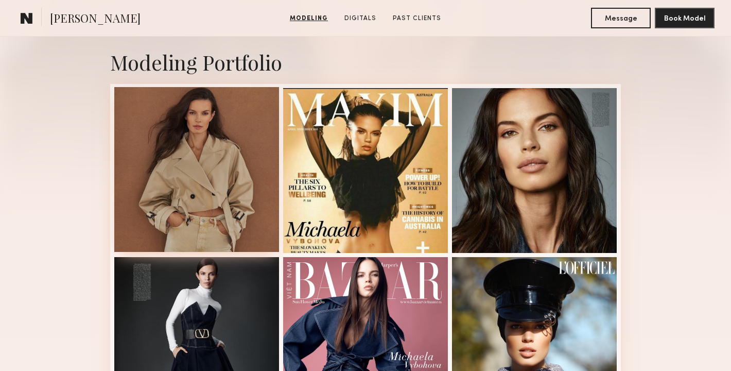
click at [174, 192] on div at bounding box center [196, 169] width 165 height 165
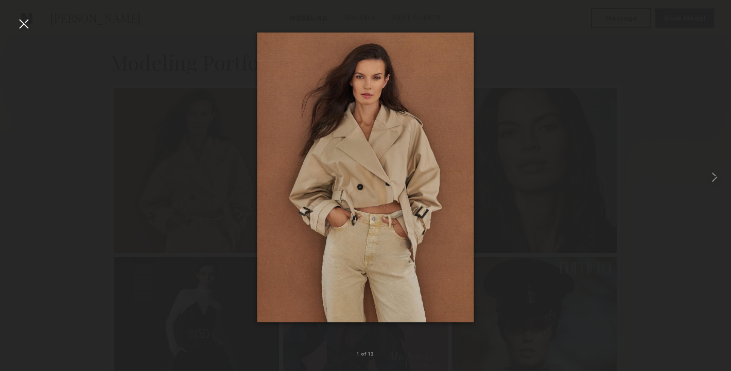
click at [30, 24] on div at bounding box center [23, 23] width 16 height 16
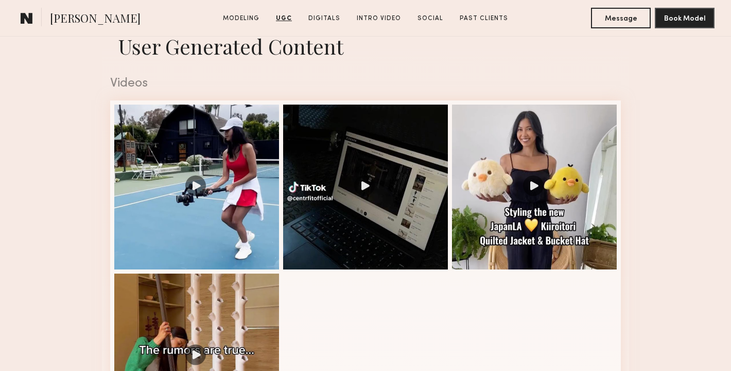
scroll to position [1012, 0]
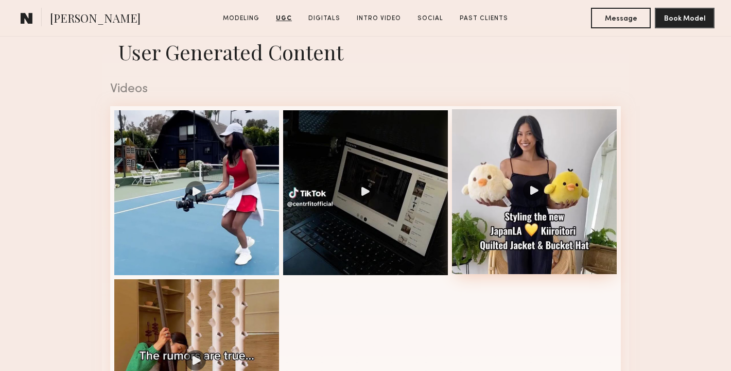
click at [530, 195] on div at bounding box center [534, 191] width 165 height 165
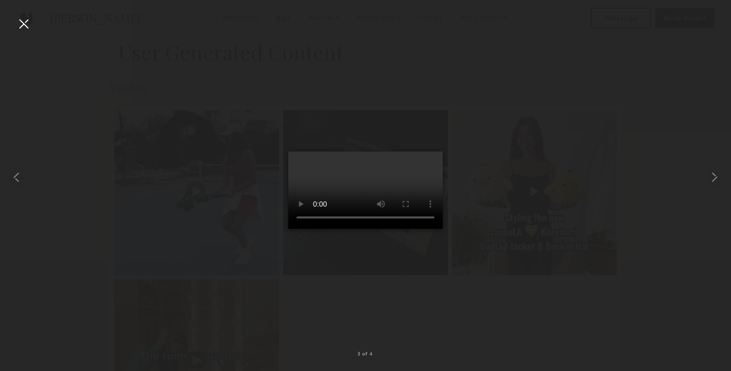
click at [530, 195] on div at bounding box center [365, 176] width 731 height 321
click at [20, 18] on div at bounding box center [23, 23] width 16 height 16
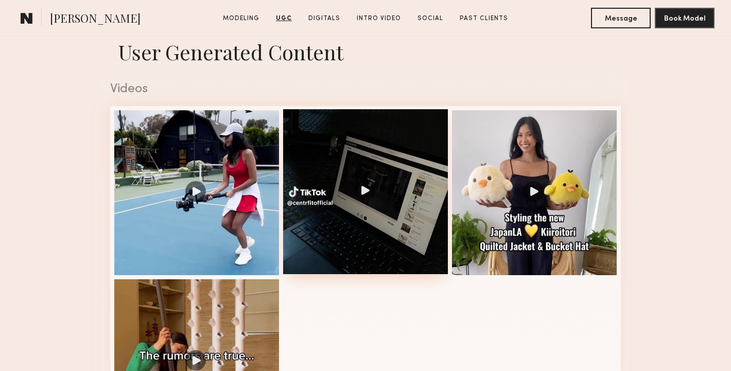
click at [331, 212] on div at bounding box center [365, 191] width 165 height 165
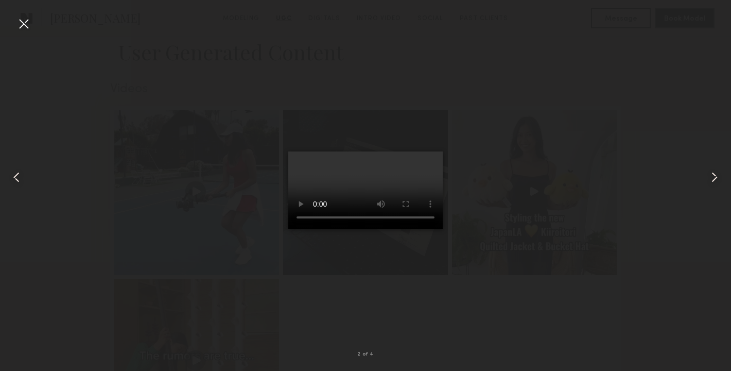
click at [502, 228] on div at bounding box center [365, 176] width 731 height 321
click at [22, 28] on div at bounding box center [23, 23] width 16 height 16
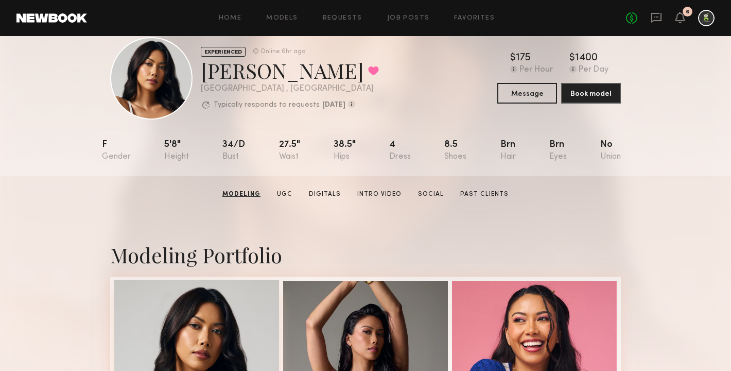
scroll to position [0, 0]
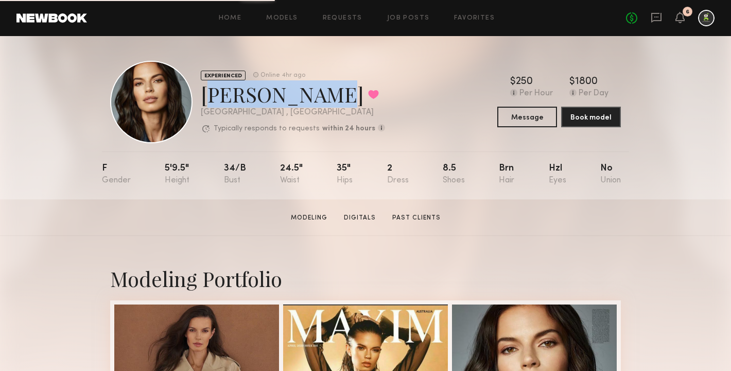
drag, startPoint x: 204, startPoint y: 96, endPoint x: 306, endPoint y: 95, distance: 102.5
click at [306, 95] on div "[PERSON_NAME] Favorited" at bounding box center [293, 93] width 184 height 27
copy div "[PERSON_NAME]"
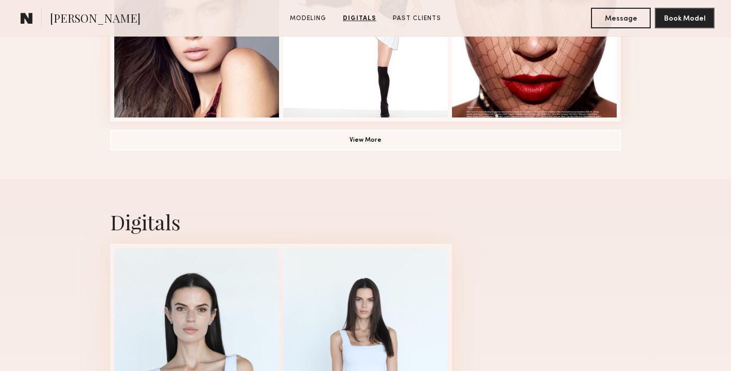
scroll to position [751, 0]
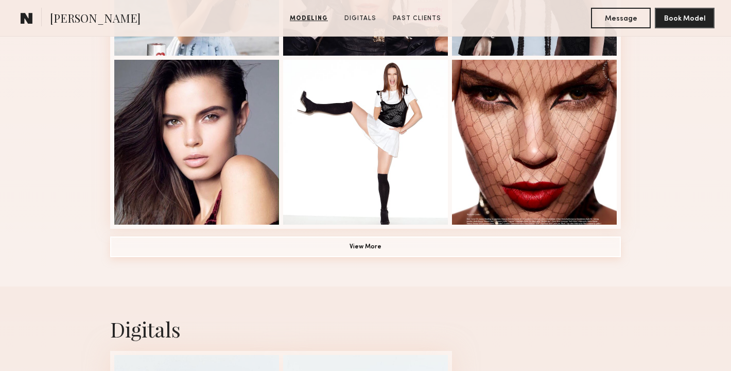
click at [509, 250] on button "View More" at bounding box center [365, 246] width 511 height 21
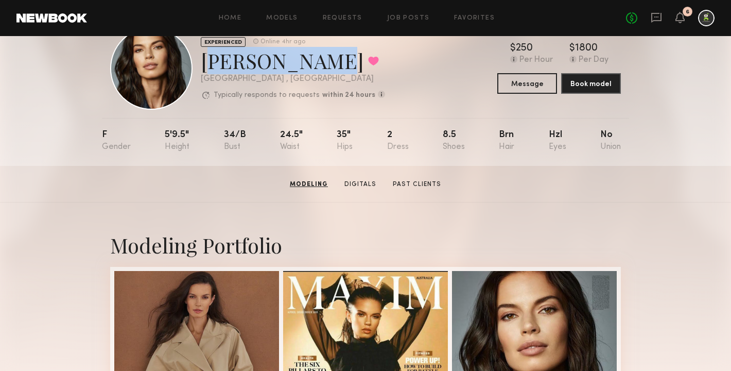
scroll to position [21, 0]
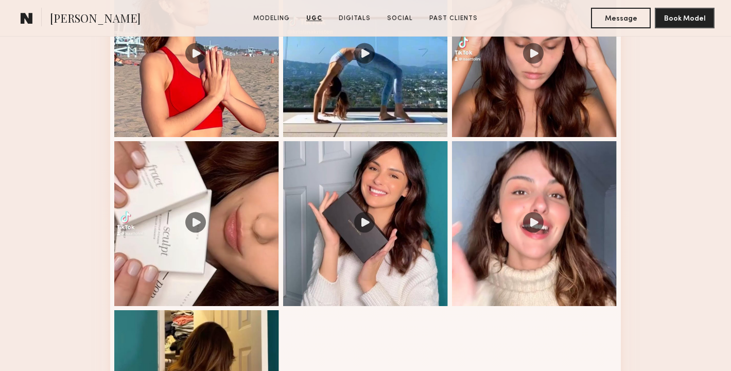
scroll to position [1148, 0]
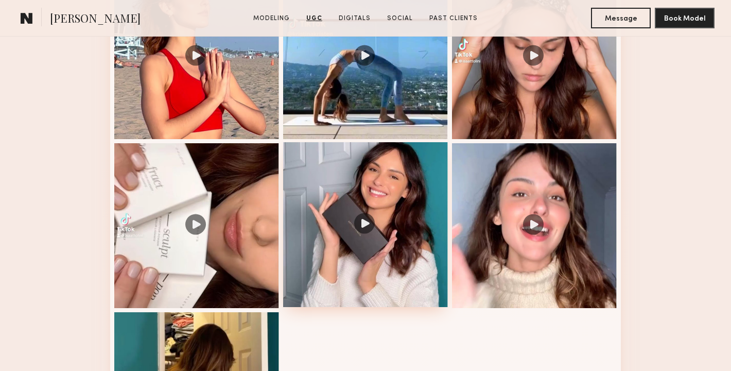
click at [347, 247] on div at bounding box center [365, 224] width 165 height 165
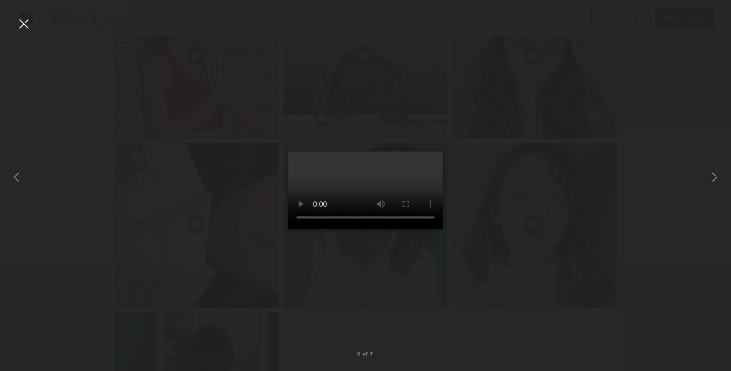
click at [508, 154] on div at bounding box center [365, 176] width 731 height 321
click at [23, 27] on div at bounding box center [23, 23] width 16 height 16
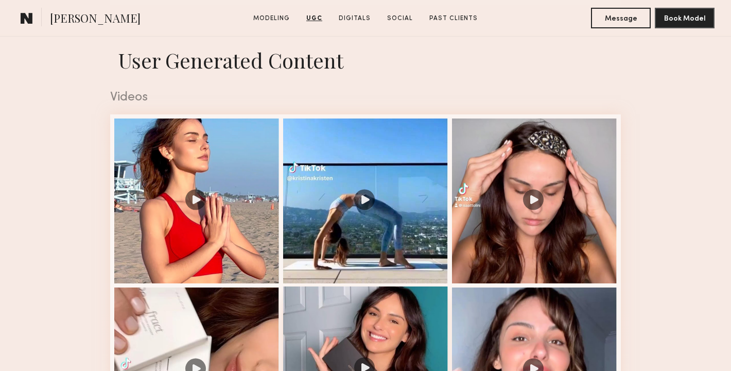
scroll to position [1000, 0]
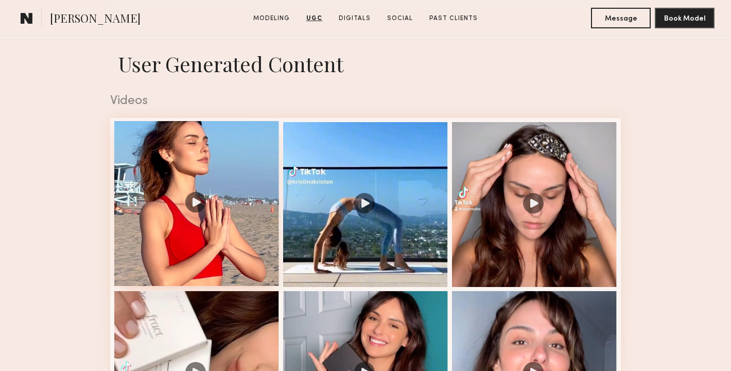
click at [240, 229] on div at bounding box center [196, 203] width 165 height 165
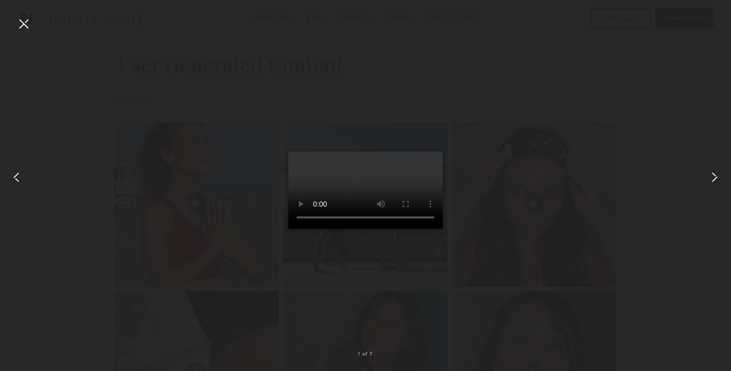
click at [20, 22] on div at bounding box center [23, 23] width 16 height 16
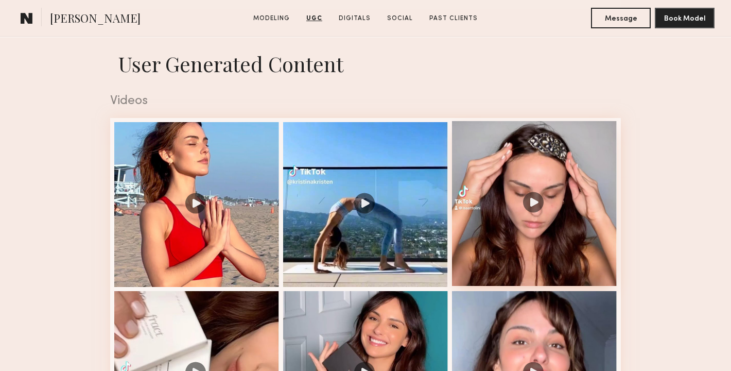
click at [489, 224] on div at bounding box center [534, 203] width 165 height 165
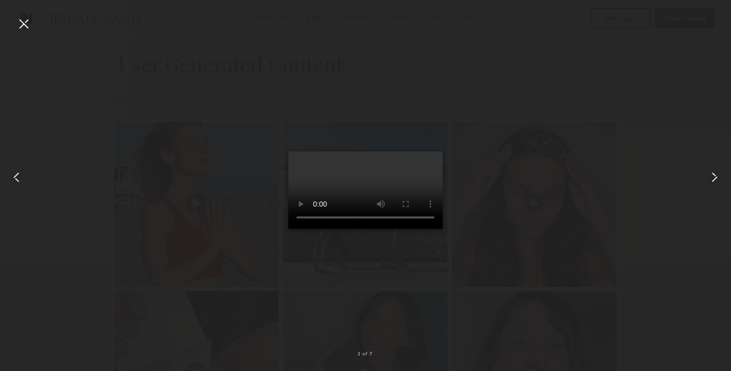
click at [20, 27] on div at bounding box center [23, 23] width 16 height 16
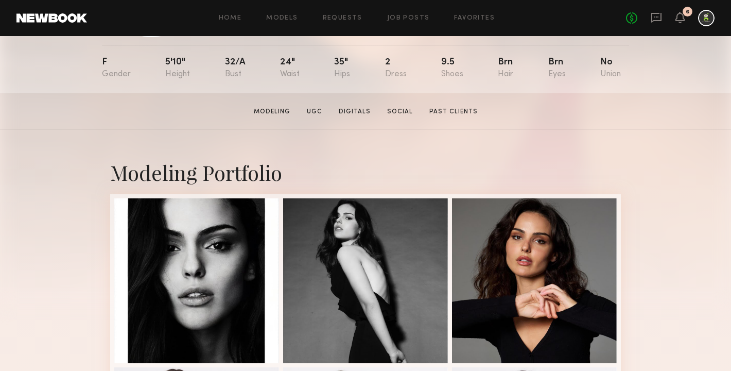
scroll to position [0, 0]
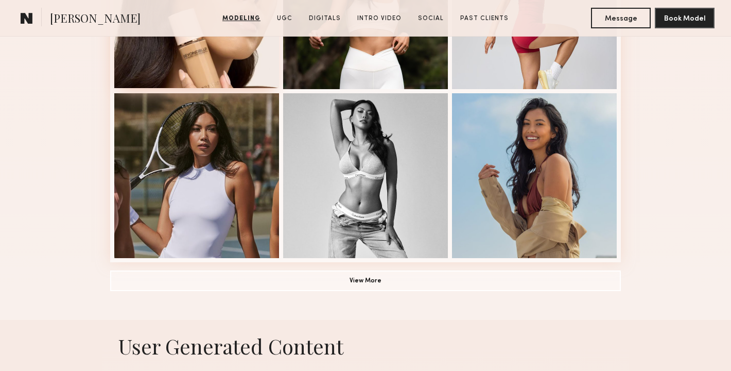
scroll to position [721, 0]
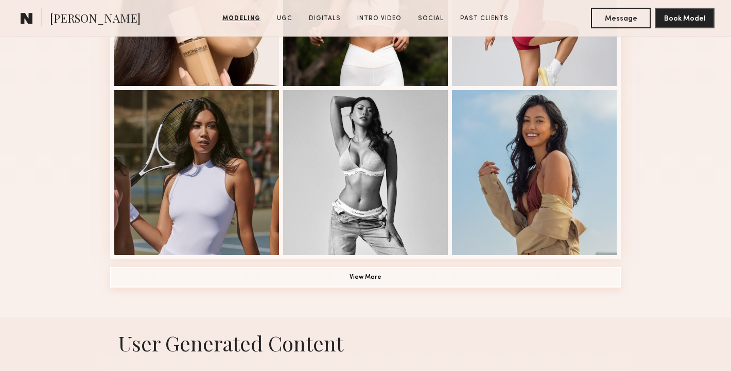
click at [352, 274] on button "View More" at bounding box center [365, 277] width 511 height 21
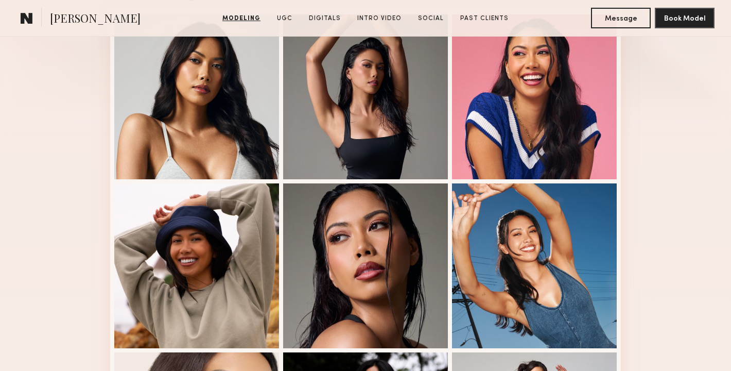
scroll to position [258, 0]
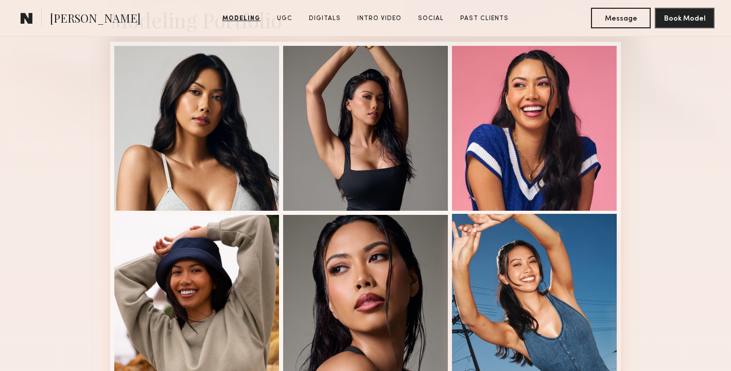
click at [576, 276] on div at bounding box center [534, 296] width 165 height 165
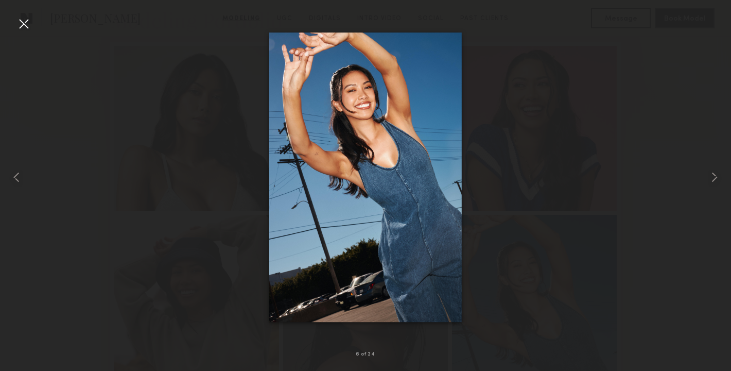
click at [27, 25] on div at bounding box center [23, 23] width 16 height 16
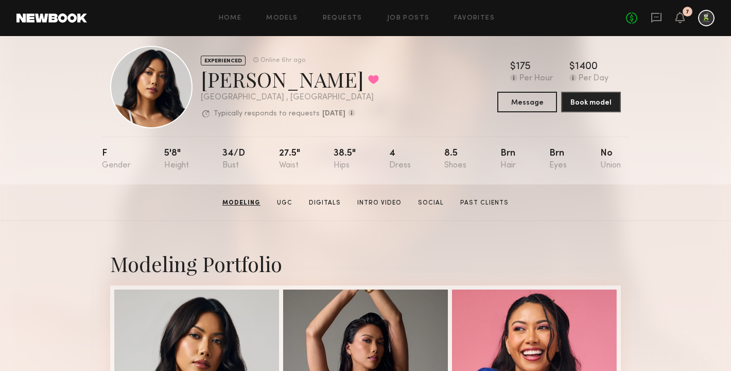
scroll to position [0, 0]
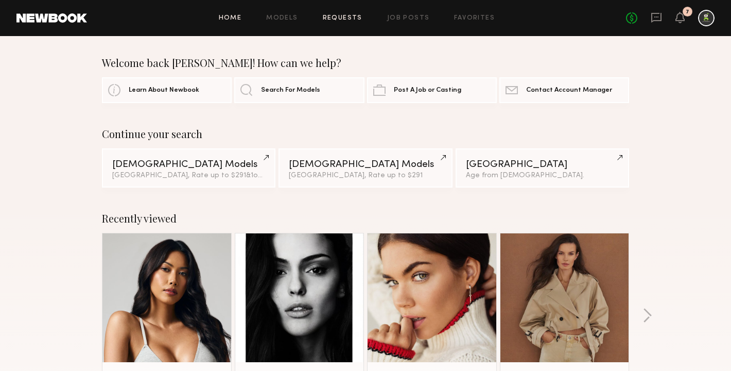
click at [333, 18] on link "Requests" at bounding box center [343, 18] width 40 height 7
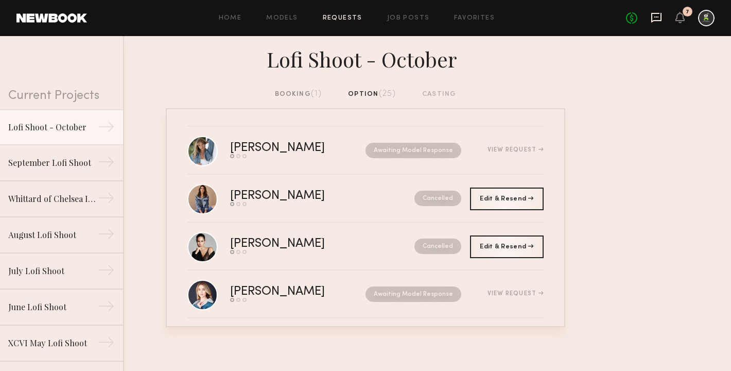
click at [651, 13] on icon at bounding box center [656, 18] width 10 height 10
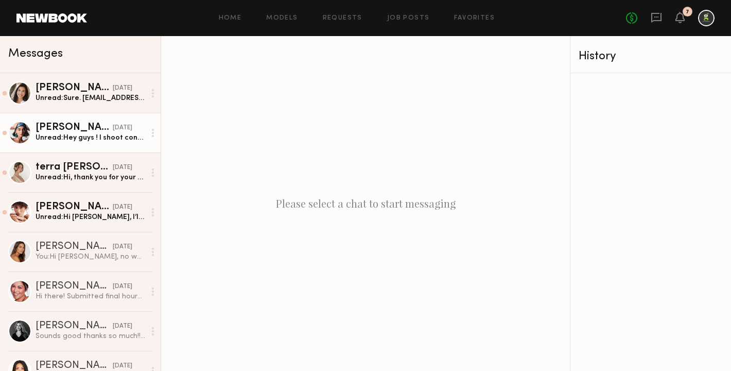
click at [76, 130] on div "[PERSON_NAME]" at bounding box center [74, 128] width 77 height 10
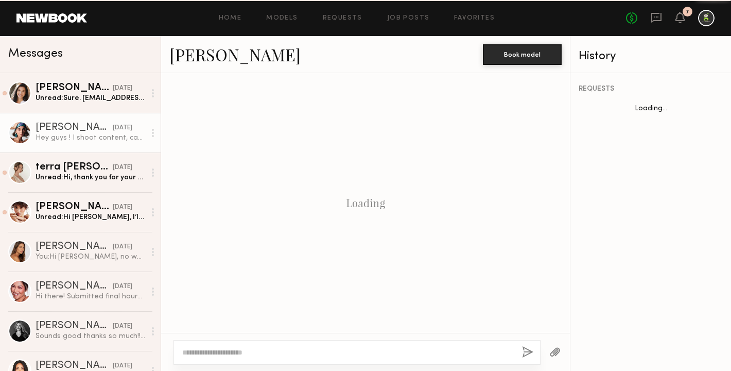
scroll to position [304, 0]
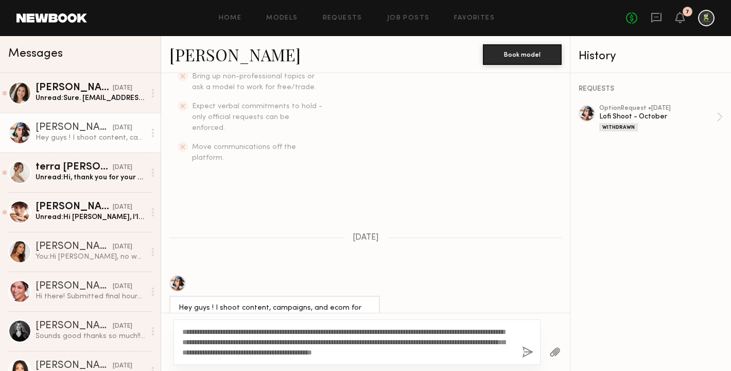
type textarea "**********"
click at [525, 351] on button "button" at bounding box center [527, 352] width 11 height 13
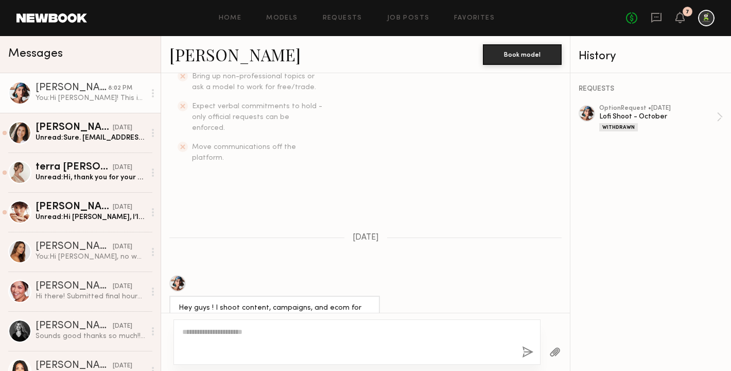
scroll to position [470, 0]
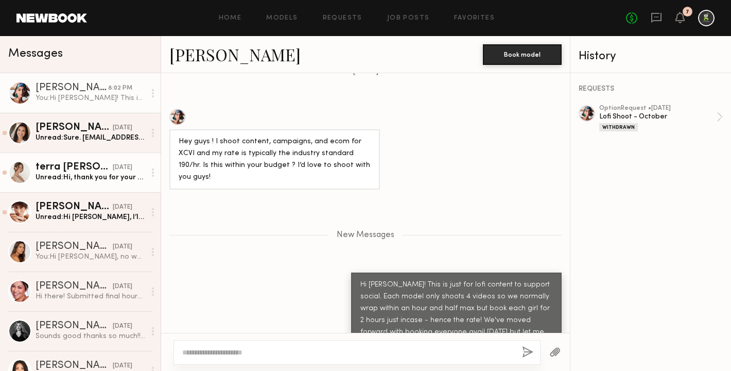
click at [50, 179] on div "Unread: Hi, thank you for your consideration for this upcoming job. Can you ple…" at bounding box center [91, 177] width 110 height 10
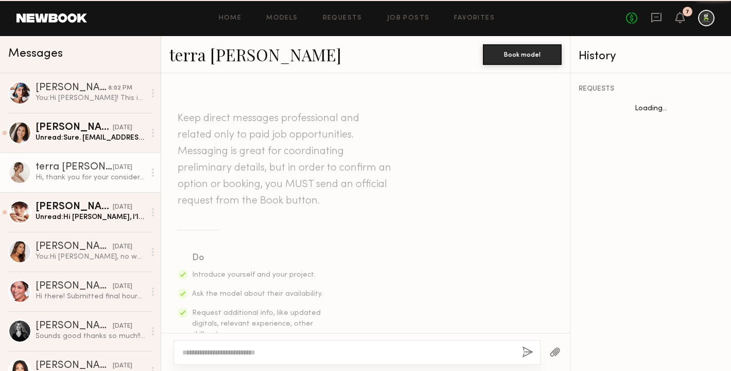
scroll to position [292, 0]
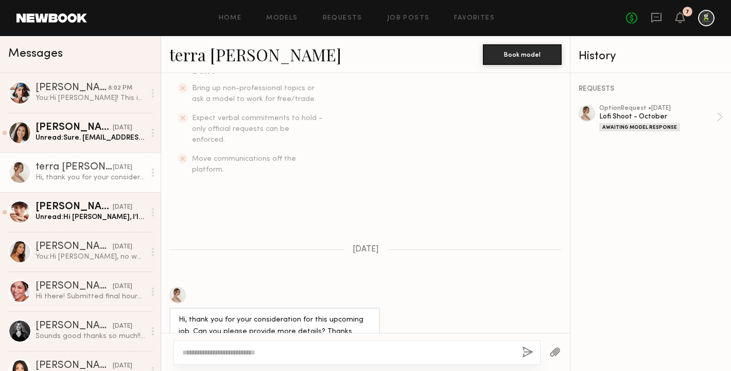
click at [340, 260] on div "Keep direct messages professional and related only to paid job opportunities. M…" at bounding box center [365, 202] width 409 height 259
click at [271, 354] on textarea at bounding box center [348, 352] width 332 height 10
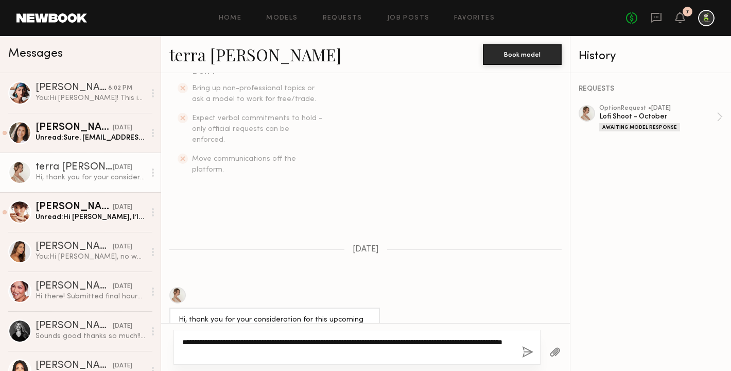
click at [271, 354] on textarea "**********" at bounding box center [348, 347] width 332 height 21
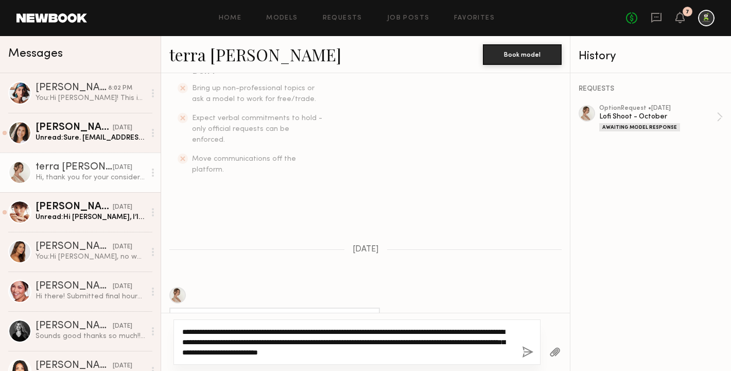
type textarea "**********"
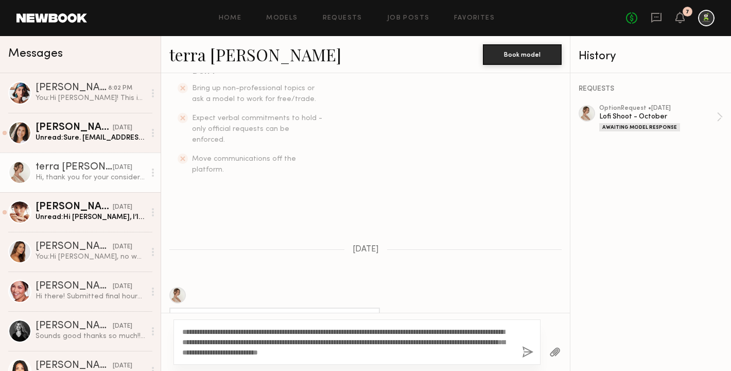
click at [530, 350] on button "button" at bounding box center [527, 352] width 11 height 13
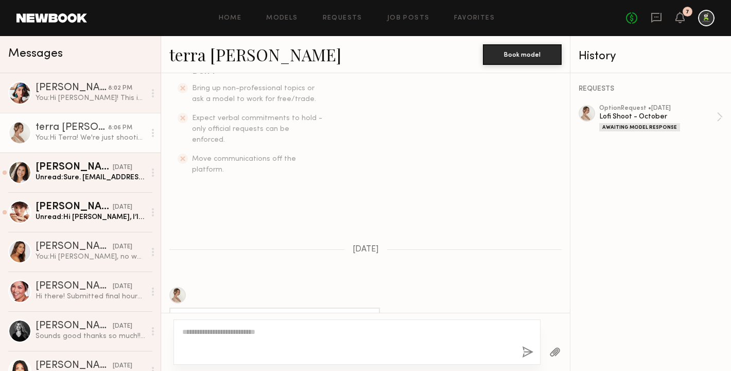
scroll to position [446, 0]
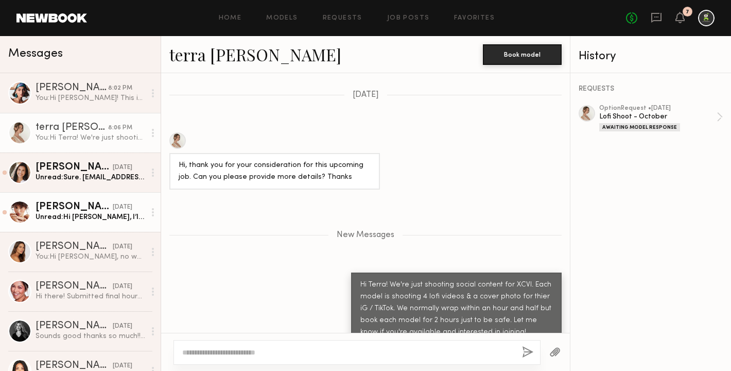
click at [99, 206] on div "[PERSON_NAME]" at bounding box center [74, 207] width 77 height 10
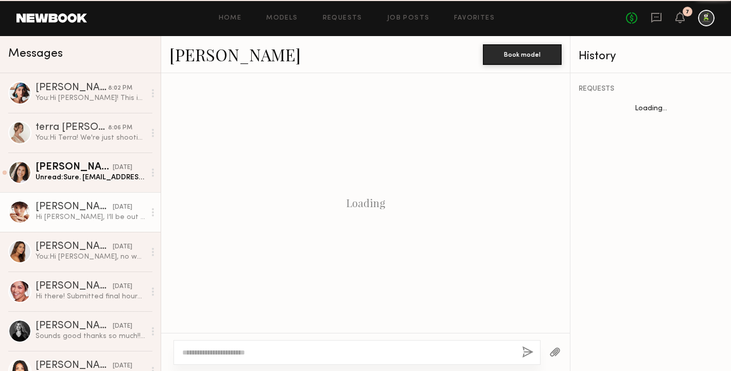
scroll to position [631, 0]
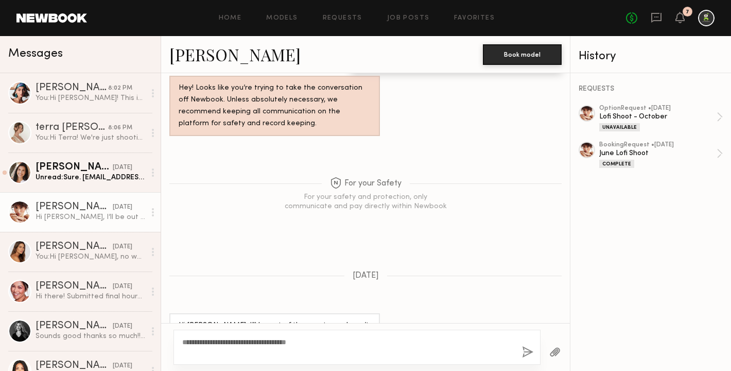
type textarea "**********"
click at [529, 353] on button "button" at bounding box center [527, 352] width 11 height 13
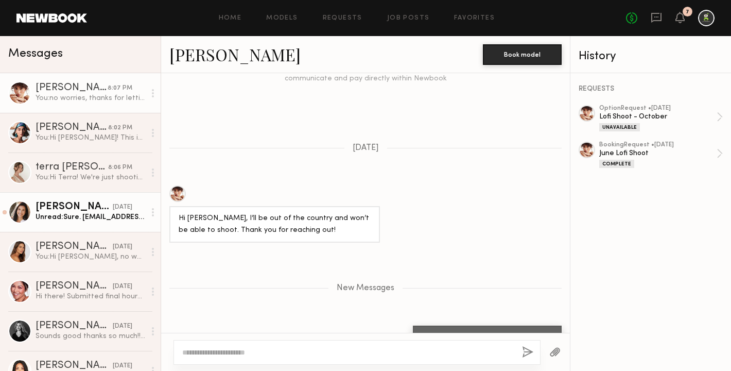
click at [71, 212] on div "Unread: Sure. [EMAIL_ADDRESS][DOMAIN_NAME] Thank you!" at bounding box center [91, 217] width 110 height 10
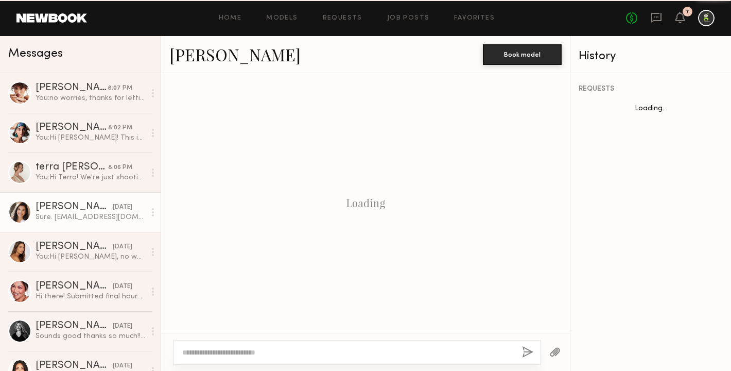
scroll to position [1233, 0]
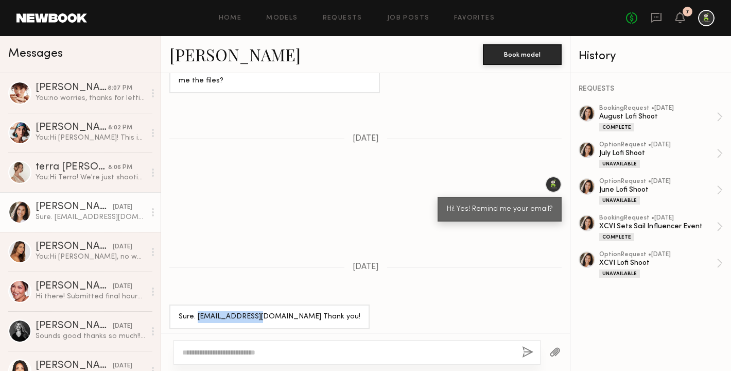
drag, startPoint x: 261, startPoint y: 311, endPoint x: 196, endPoint y: 310, distance: 64.9
click at [196, 311] on div "Sure. [EMAIL_ADDRESS][DOMAIN_NAME] Thank you!" at bounding box center [270, 317] width 182 height 12
copy div "[EMAIL_ADDRESS][DOMAIN_NAME]"
click at [247, 349] on textarea at bounding box center [348, 352] width 332 height 10
type textarea "*****"
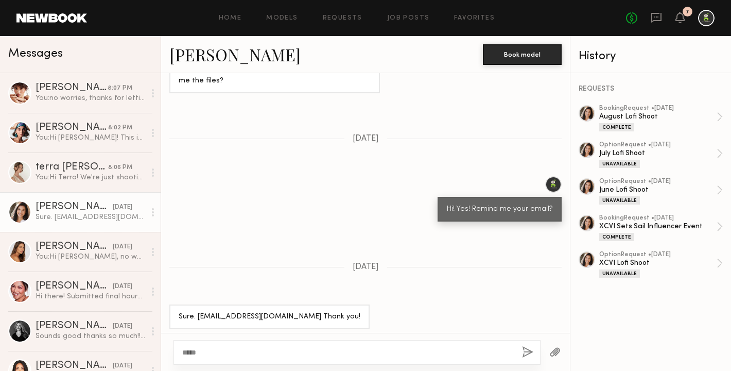
click at [529, 350] on button "button" at bounding box center [527, 352] width 11 height 13
